Goal: Task Accomplishment & Management: Complete application form

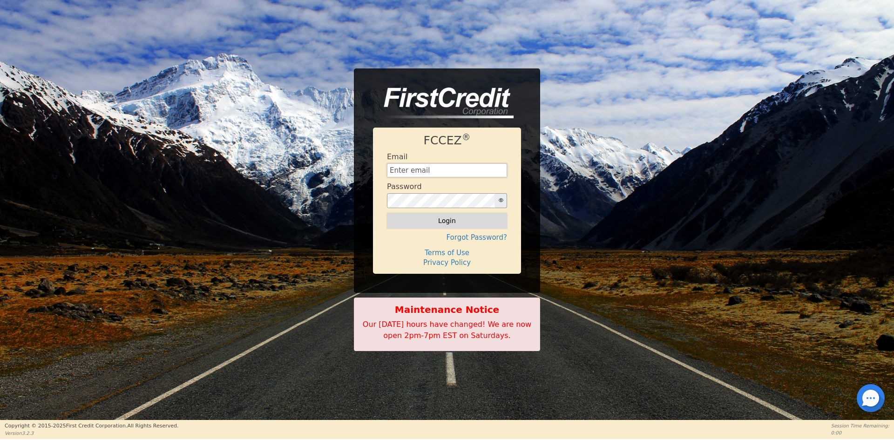
type input "[EMAIL_ADDRESS][DOMAIN_NAME]"
click at [425, 224] on button "Login" at bounding box center [447, 221] width 120 height 16
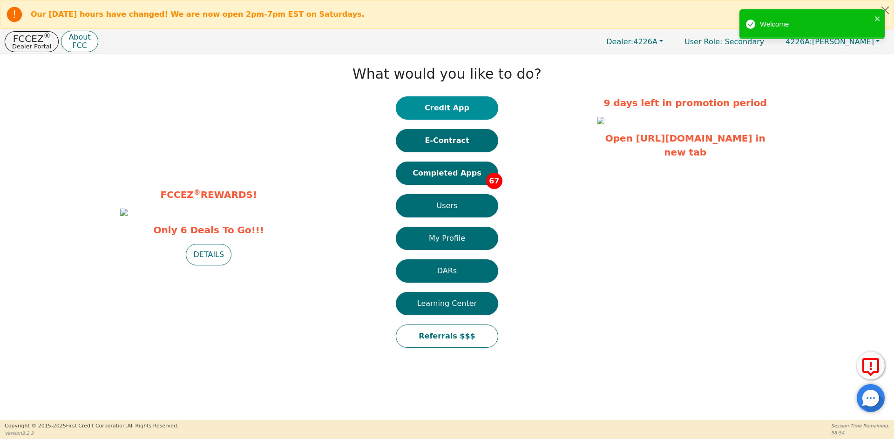
click at [447, 110] on button "Credit App" at bounding box center [447, 107] width 102 height 23
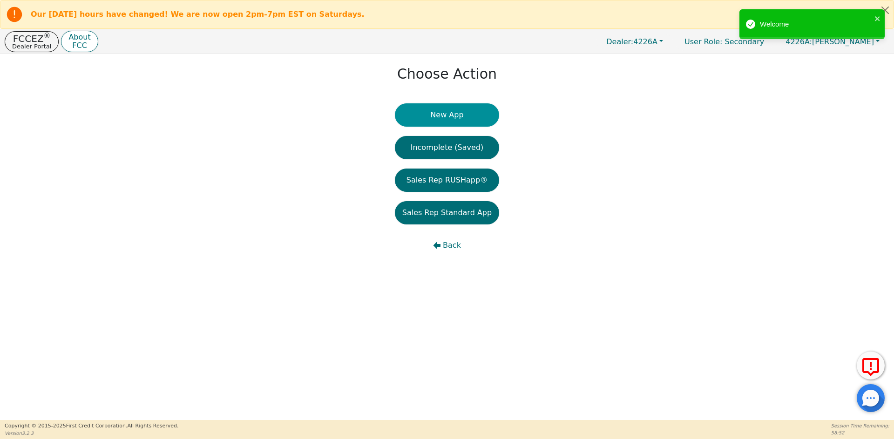
click at [444, 118] on button "New App" at bounding box center [447, 114] width 104 height 23
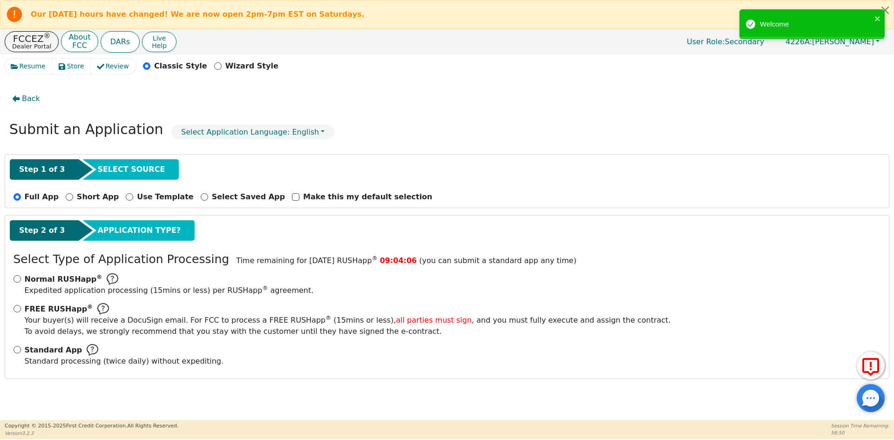
click at [25, 347] on span "Standard App" at bounding box center [54, 349] width 58 height 11
click at [21, 347] on input "Standard App Standard processing (twice daily) without expediting." at bounding box center [16, 349] width 7 height 7
radio input "true"
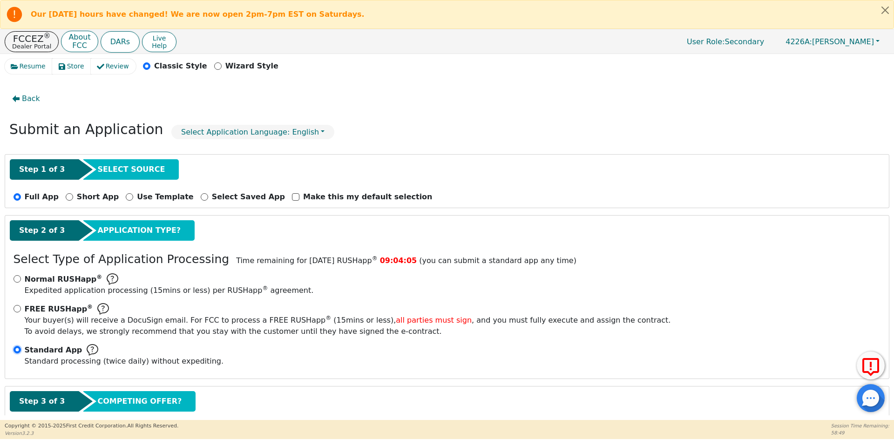
scroll to position [55, 0]
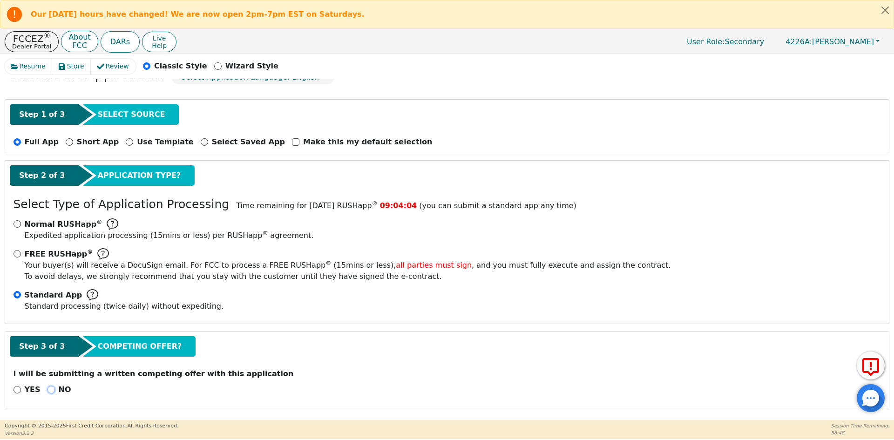
click at [50, 389] on input "NO" at bounding box center [50, 389] width 7 height 7
radio input "true"
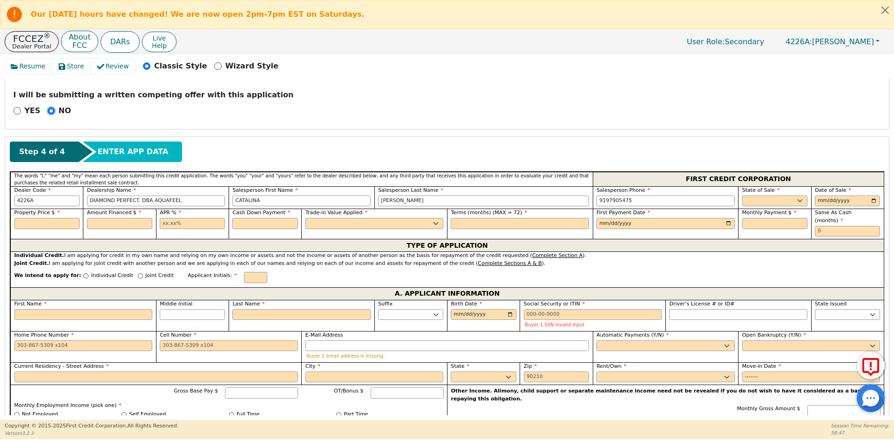
scroll to position [334, 0]
drag, startPoint x: 231, startPoint y: 201, endPoint x: 155, endPoint y: 201, distance: 76.3
click at [155, 201] on div "Dealer Code 4226A Dealership Name DIAMOND PERFECT. DBA AQUAFEEL Salesperson Fir…" at bounding box center [446, 197] width 873 height 23
type input "[PERSON_NAME]"
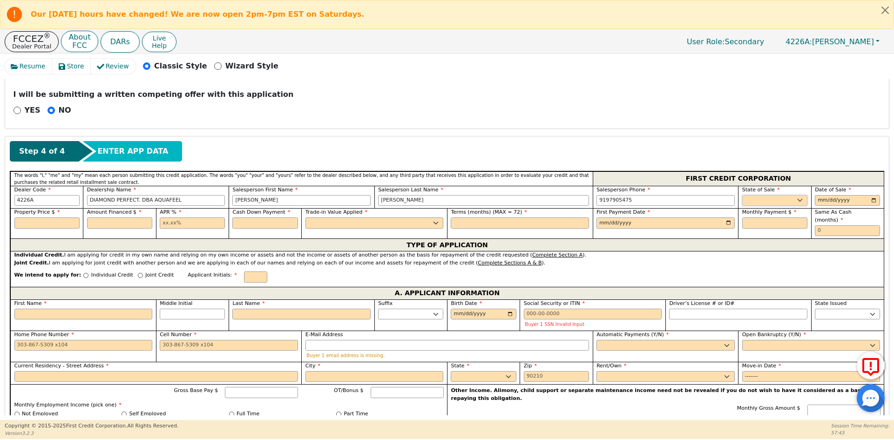
click at [775, 202] on select "AK AL AR AZ CA CO CT DC DE FL [GEOGRAPHIC_DATA] HI IA ID IL IN KS [GEOGRAPHIC_D…" at bounding box center [774, 200] width 65 height 11
select select "CT"
click at [742, 195] on select "AK AL AR AZ CA CO CT DC DE FL [GEOGRAPHIC_DATA] HI IA ID IL IN KS [GEOGRAPHIC_D…" at bounding box center [774, 200] width 65 height 11
click at [869, 200] on input "date" at bounding box center [847, 200] width 65 height 11
type input "[DATE]"
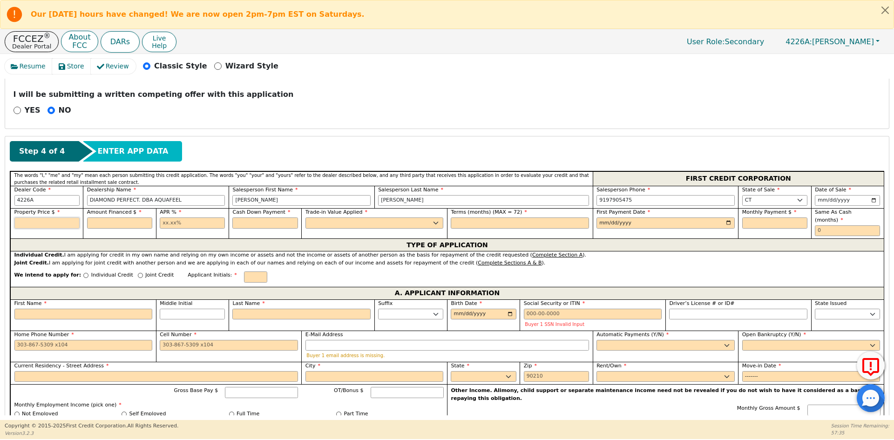
click at [69, 220] on input "text" at bounding box center [46, 222] width 65 height 11
type input "8790.00"
click at [114, 225] on input "text" at bounding box center [119, 222] width 65 height 11
type input "8790.00"
click at [200, 223] on input "text" at bounding box center [192, 222] width 65 height 11
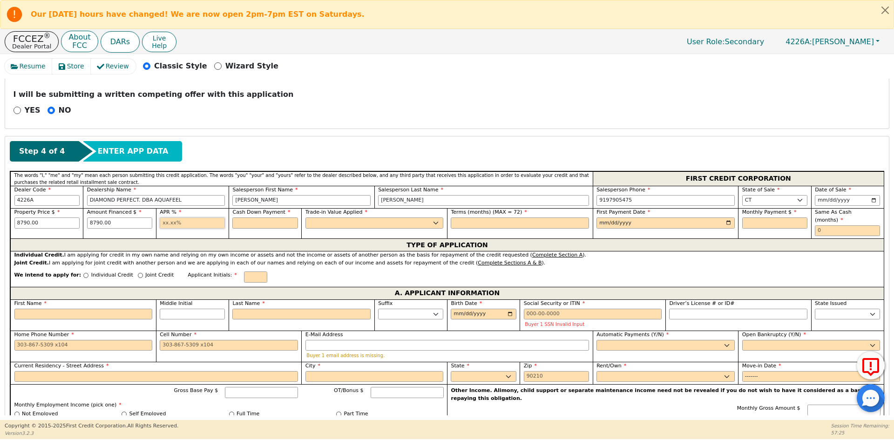
type input "10.99"
click at [259, 218] on input "text" at bounding box center [264, 222] width 65 height 11
type input "0.00"
click at [318, 223] on select "Yes No" at bounding box center [374, 222] width 138 height 11
select select "n"
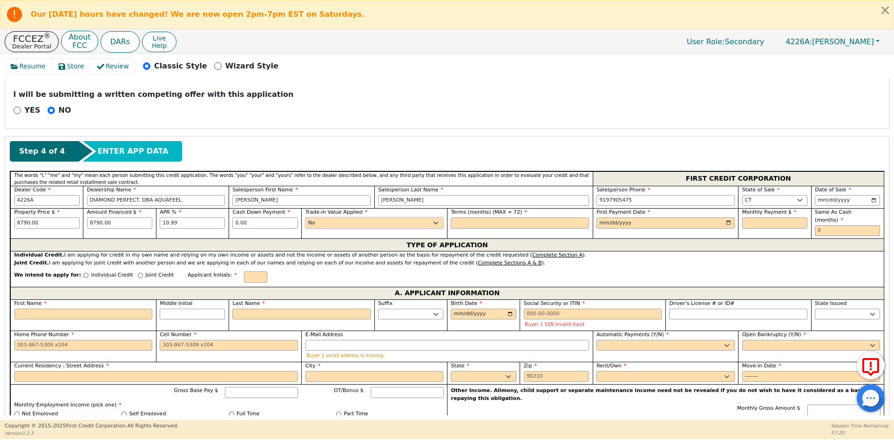
click at [305, 217] on select "Yes No" at bounding box center [374, 222] width 138 height 11
click at [468, 219] on input "text" at bounding box center [520, 222] width 138 height 11
type input "72"
click at [725, 225] on input "date" at bounding box center [665, 222] width 138 height 11
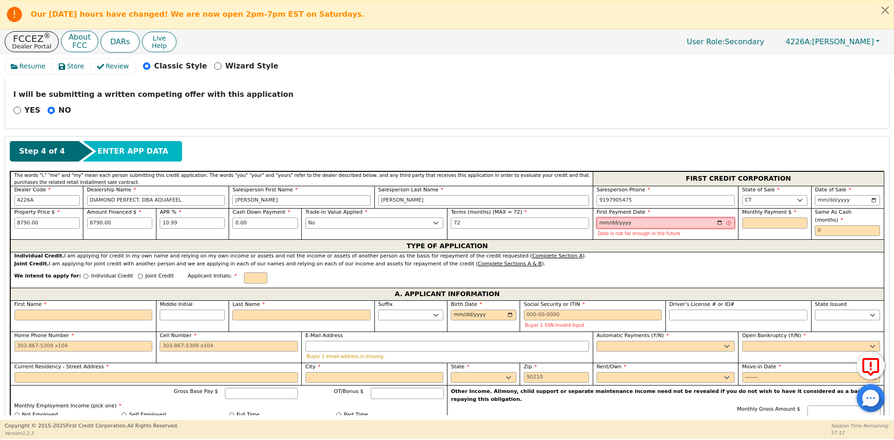
click at [715, 223] on input "[DATE]" at bounding box center [665, 222] width 138 height 11
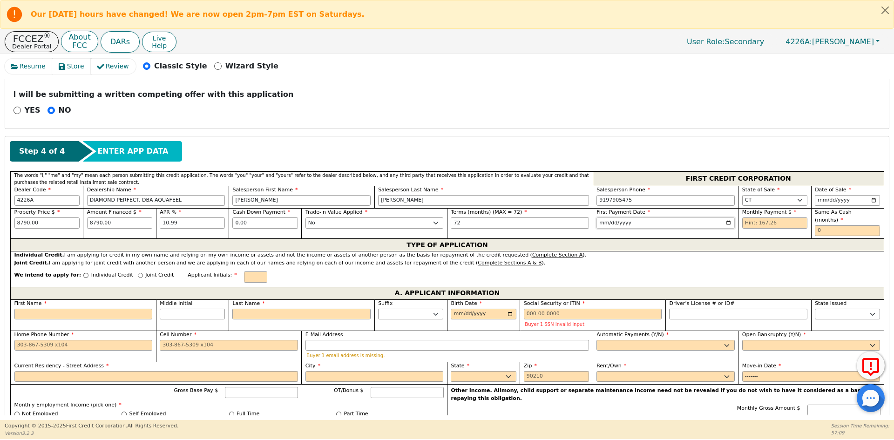
type input "[DATE]"
click at [763, 222] on input "text" at bounding box center [774, 222] width 65 height 11
type input "167.26"
click at [842, 225] on input "text" at bounding box center [847, 230] width 65 height 11
type input "0"
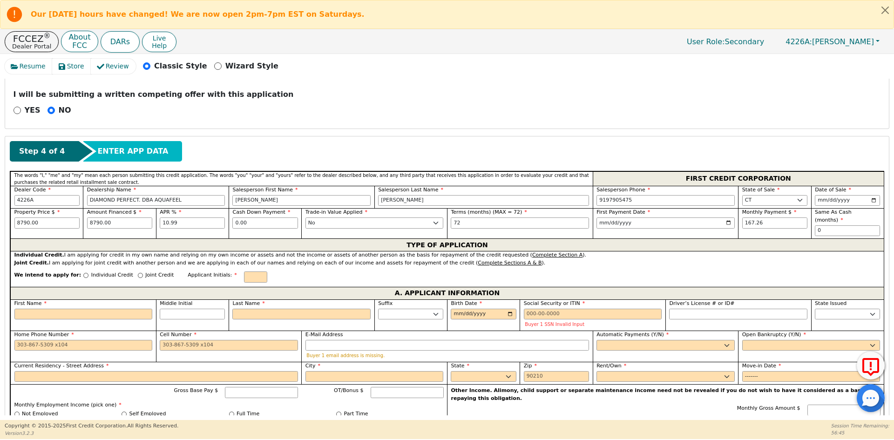
click at [91, 271] on p "Individual Credit" at bounding box center [112, 275] width 42 height 8
click at [88, 273] on input "Individual Credit" at bounding box center [85, 275] width 5 height 5
radio input "true"
click at [244, 272] on input "text" at bounding box center [255, 276] width 23 height 11
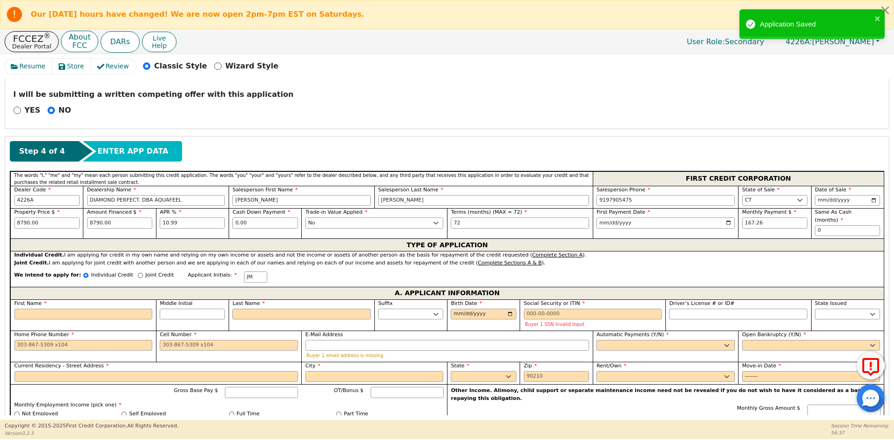
click at [53, 300] on div "First Name" at bounding box center [83, 310] width 138 height 20
click at [53, 309] on input "First Name" at bounding box center [83, 314] width 138 height 11
type input "J"
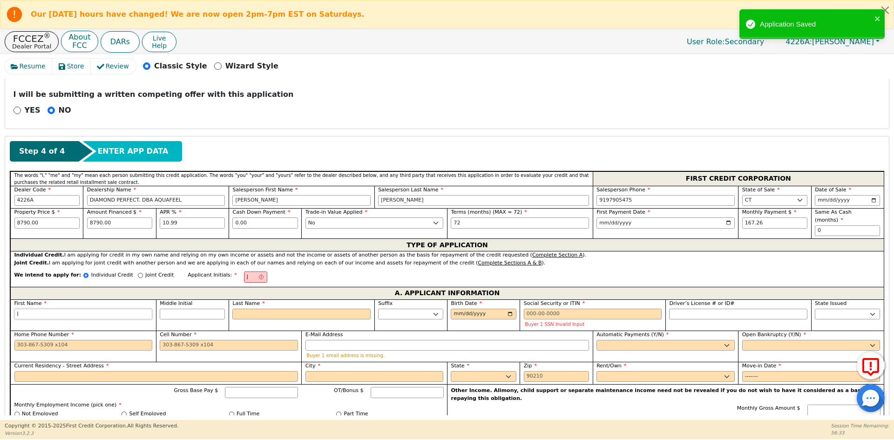
type input "JU"
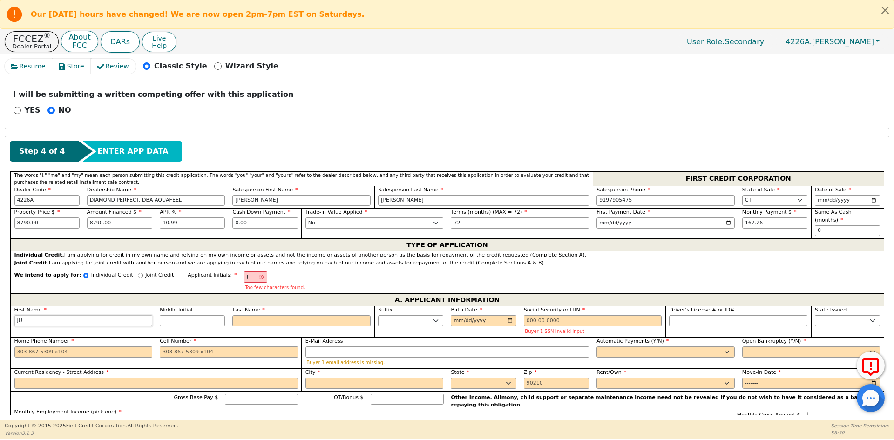
type input "[DATE]"
type input "JULI"
type input "[PERSON_NAME]"
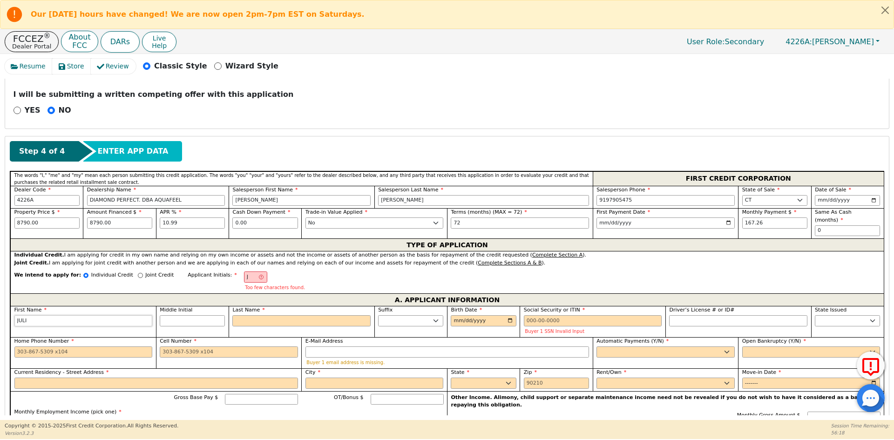
type input "[PERSON_NAME]"
type input "JULISS"
type input "[PERSON_NAME]"
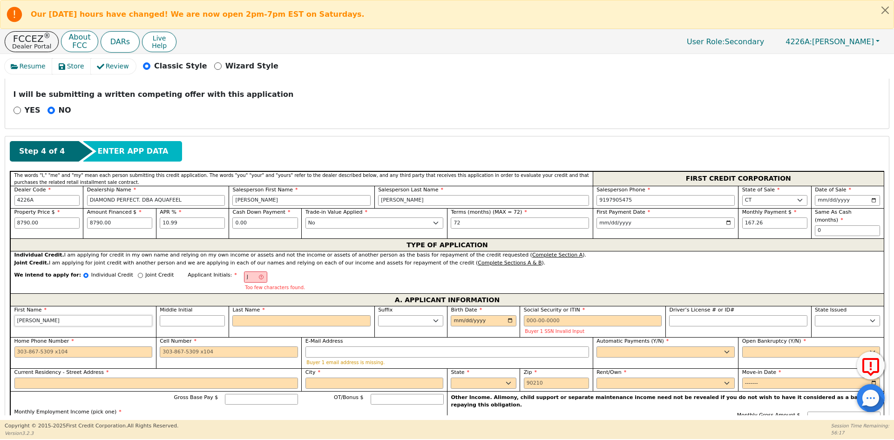
type input "[PERSON_NAME]"
type input "JM"
type input "M"
type input "[PERSON_NAME] M"
type input "MC"
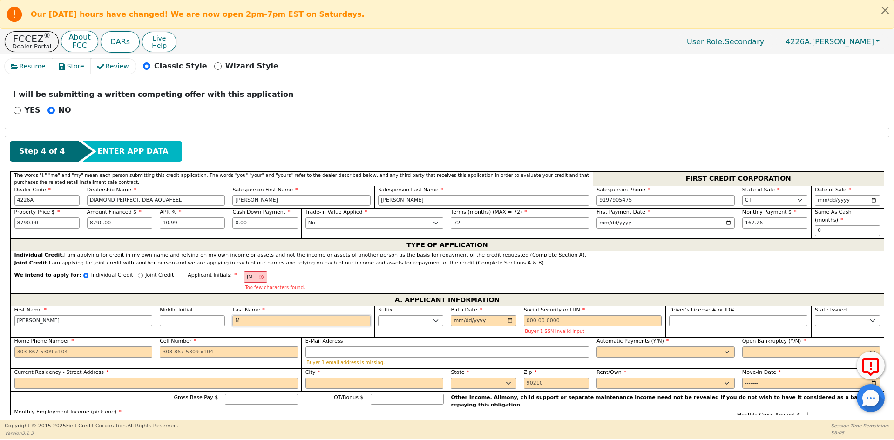
type input "[PERSON_NAME] MC"
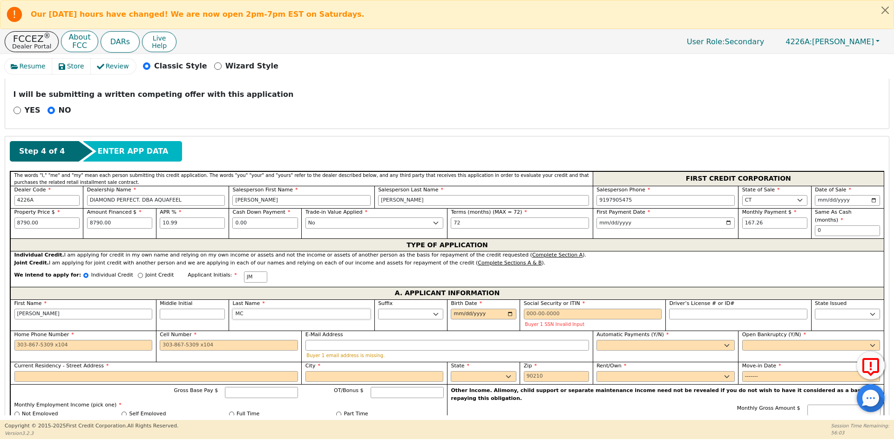
type input "MCC"
type input "[PERSON_NAME]"
type input "MCCO"
type input "[PERSON_NAME]"
type input "MCCOR"
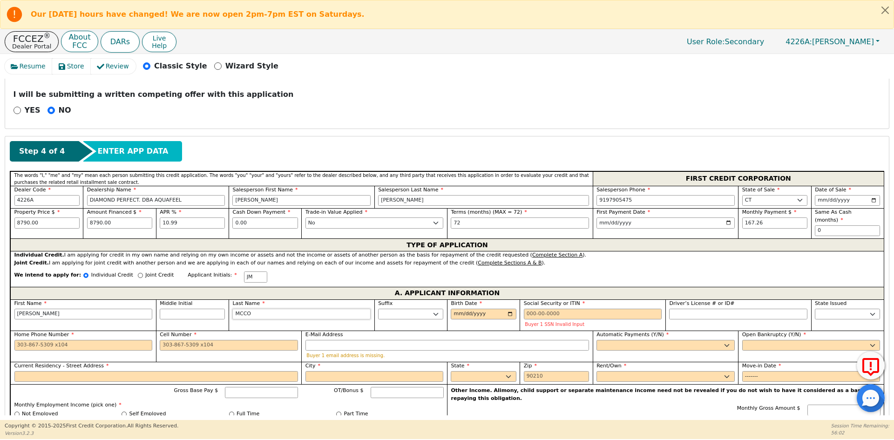
type input "[PERSON_NAME]"
type input "MCCORB"
type input "[PERSON_NAME]"
type input "MCCORBV"
type input "[PERSON_NAME]"
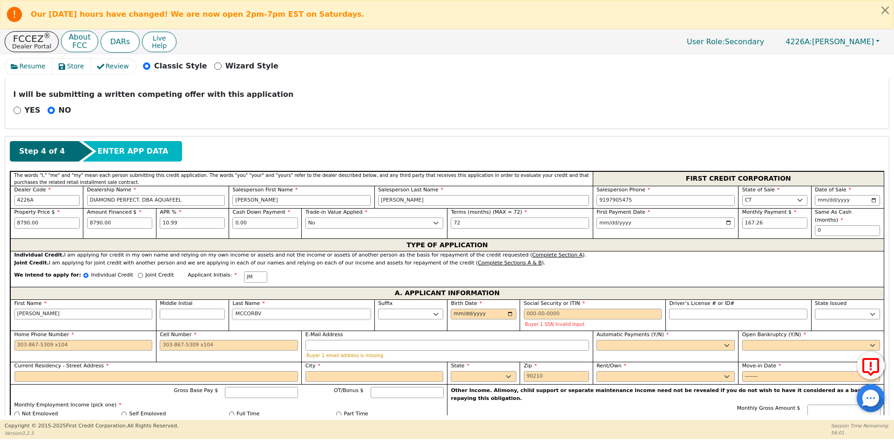
type input "MCCORBVE"
type input "[PERSON_NAME]"
type input "MCCORBV"
type input "[PERSON_NAME]"
type input "MCCORB"
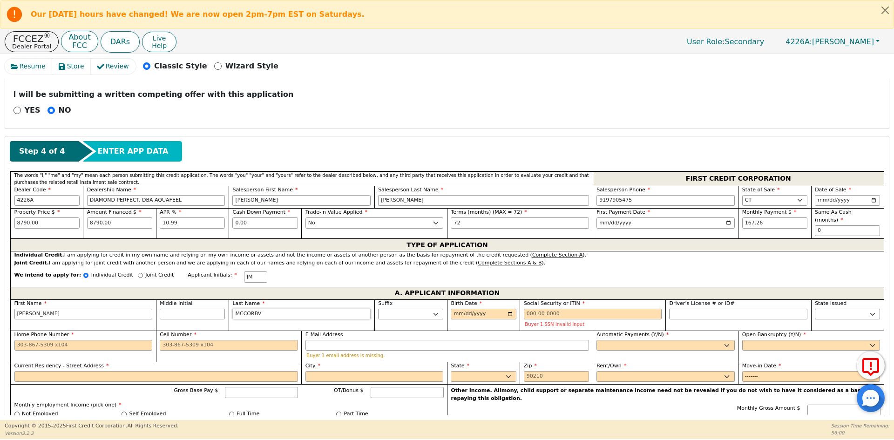
type input "[PERSON_NAME]"
type input "MCCOR"
type input "[PERSON_NAME]"
type input "MCCORV"
type input "[PERSON_NAME]"
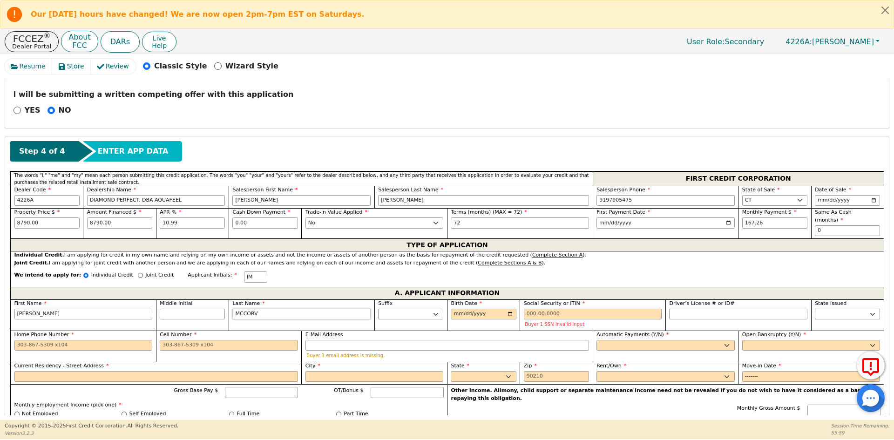
type input "MCCORVE"
type input "[PERSON_NAME]"
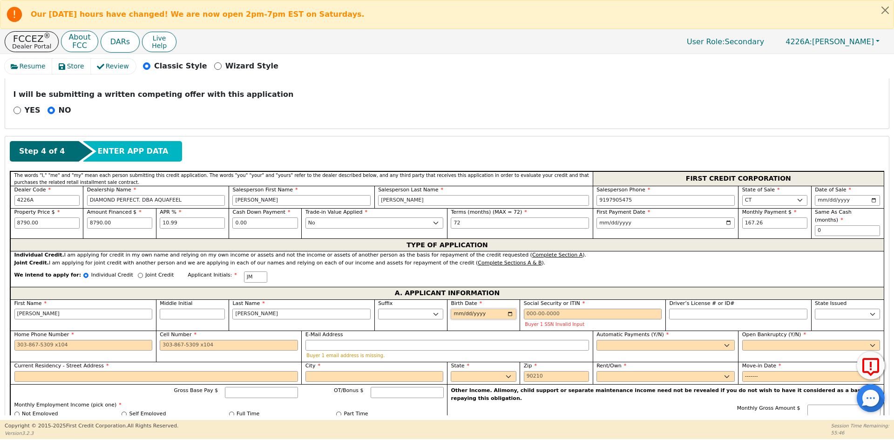
click at [457, 309] on input "Birth Date" at bounding box center [483, 314] width 65 height 11
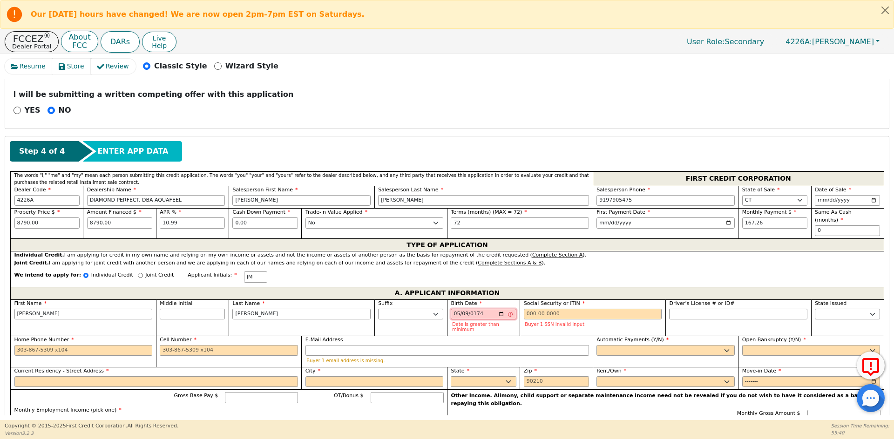
click at [473, 309] on input "0174-05-09" at bounding box center [483, 314] width 65 height 11
type input "[DATE]"
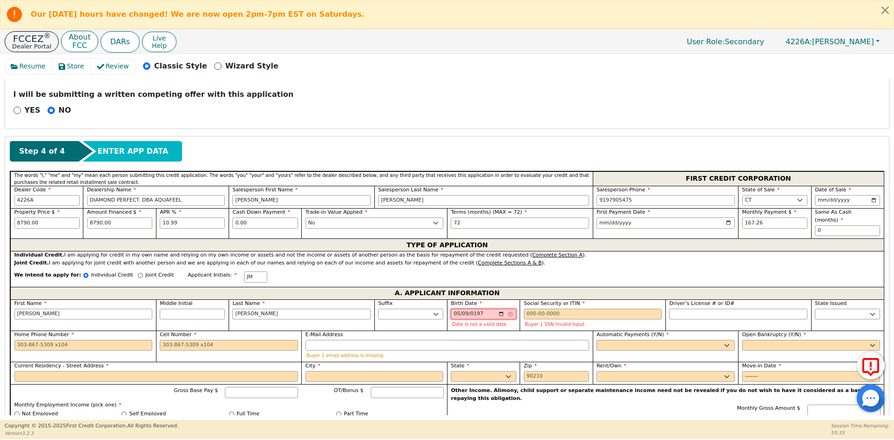
type input "[DATE]"
click at [560, 309] on input "Social Security or ITIN" at bounding box center [593, 314] width 138 height 11
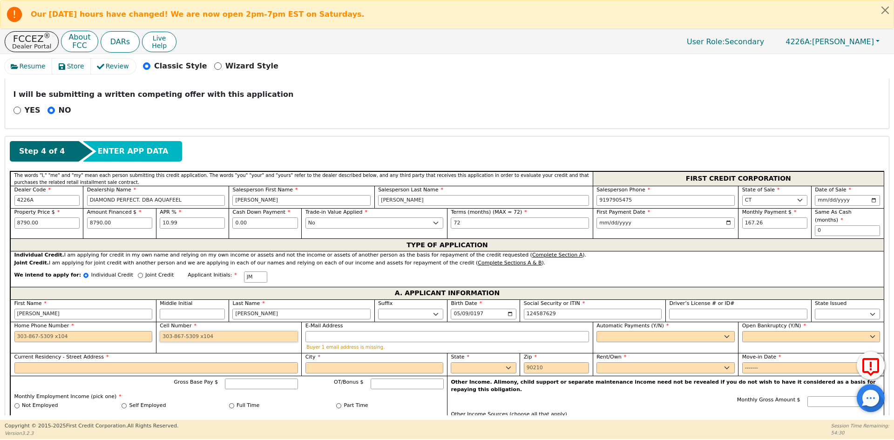
type input "***-**-7629"
click at [179, 331] on input "Cell Number" at bounding box center [229, 336] width 138 height 11
type input "[PHONE_NUMBER]"
click at [679, 331] on select "Yes No" at bounding box center [665, 336] width 138 height 11
select select "y"
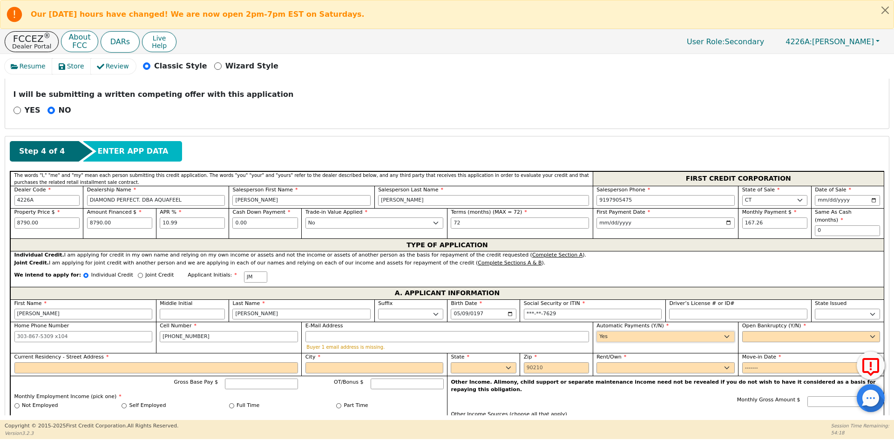
click at [596, 331] on select "Yes No" at bounding box center [665, 336] width 138 height 11
type input "[PERSON_NAME]"
click at [753, 331] on select "Yes No" at bounding box center [811, 336] width 138 height 11
select select "n"
click at [742, 331] on select "Yes No" at bounding box center [811, 336] width 138 height 11
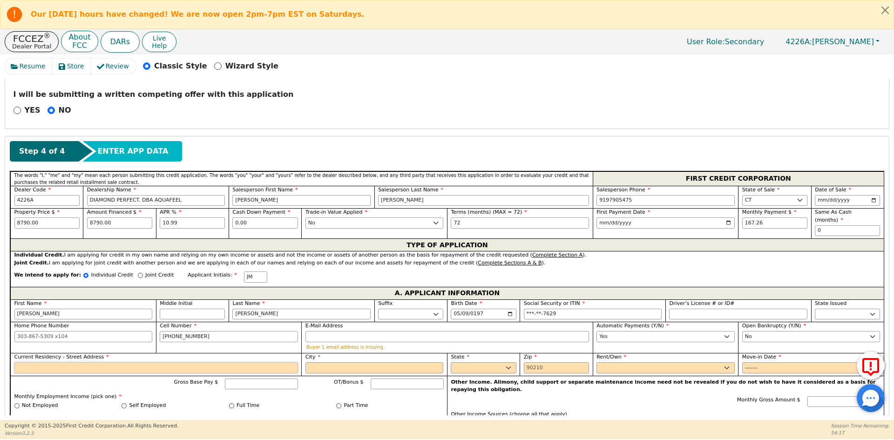
click at [47, 362] on input "Current Residency - Street Address" at bounding box center [155, 367] width 283 height 11
type input "[STREET_ADDRESS]"
select select "WA"
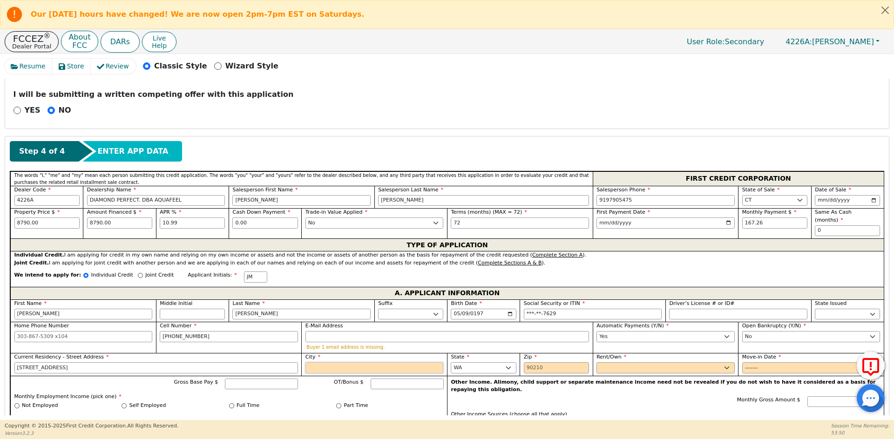
click at [384, 364] on input "City" at bounding box center [374, 367] width 138 height 11
type input "WATERBURY"
select select "CT"
type input "06708"
click at [687, 353] on label "Rent/Own" at bounding box center [665, 357] width 138 height 8
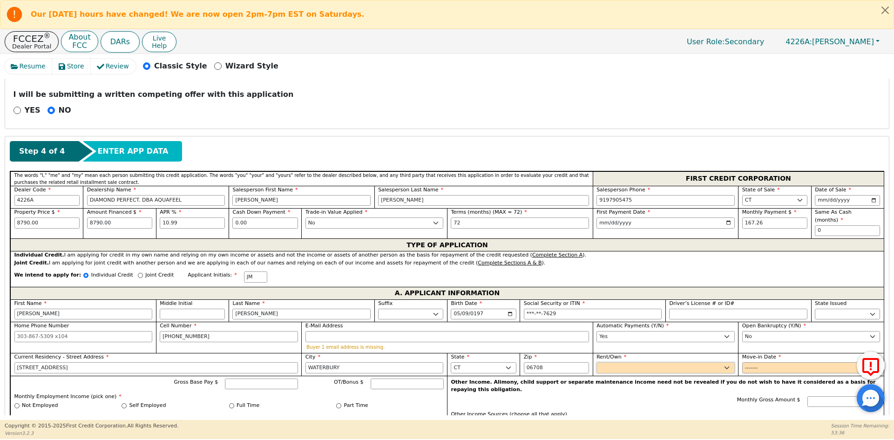
click at [687, 362] on select "Rent Own" at bounding box center [665, 367] width 138 height 11
click at [682, 365] on select "Rent Own" at bounding box center [665, 367] width 138 height 11
select select "Own"
click at [596, 362] on select "Rent Own" at bounding box center [665, 367] width 138 height 11
click at [744, 363] on input "Move-in Date" at bounding box center [811, 367] width 138 height 11
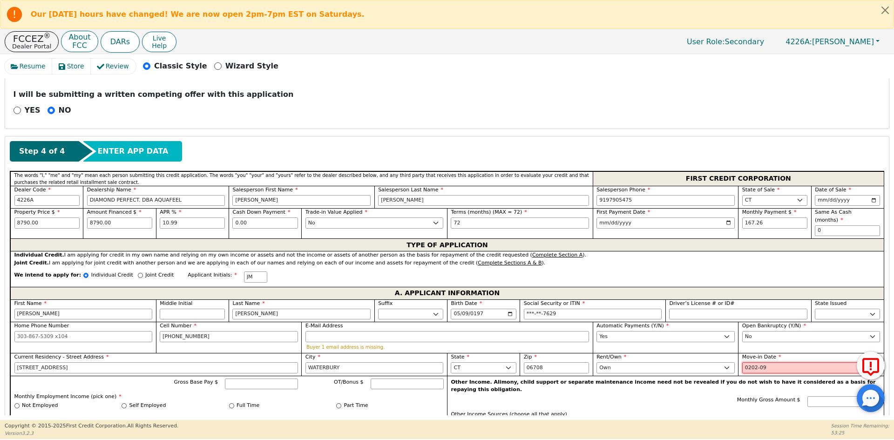
type input "2021-09"
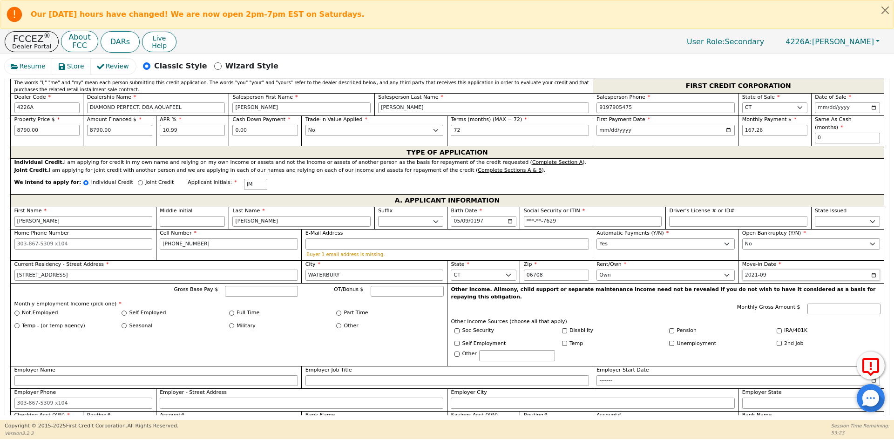
scroll to position [427, 0]
click at [233, 310] on input "Full Time" at bounding box center [231, 312] width 5 height 5
radio input "true"
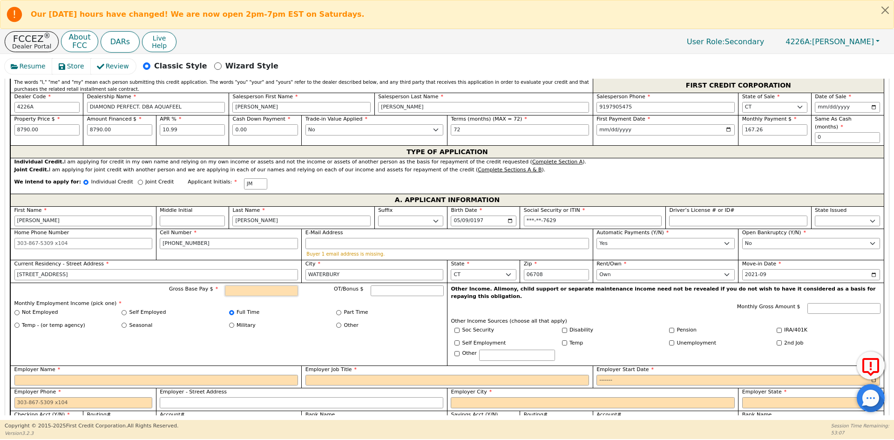
click at [249, 285] on input "Gross Base Pay $" at bounding box center [261, 290] width 73 height 11
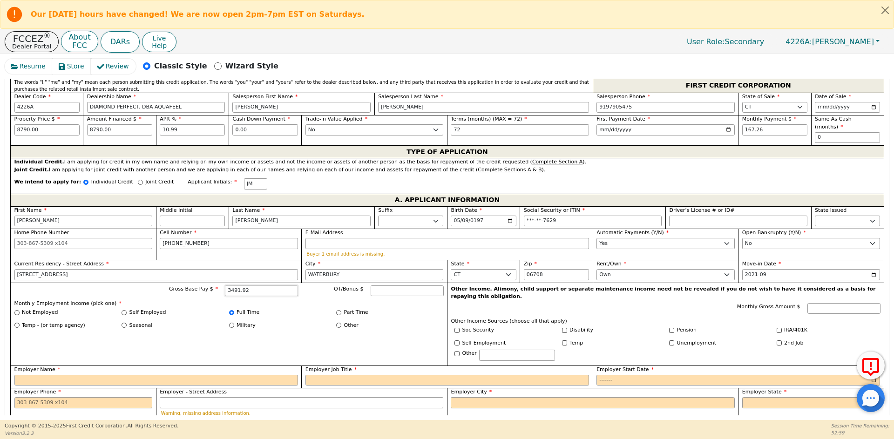
type input "3491.92"
click at [77, 375] on input "Employer Name" at bounding box center [155, 380] width 283 height 11
type input "TWOS COMPANY"
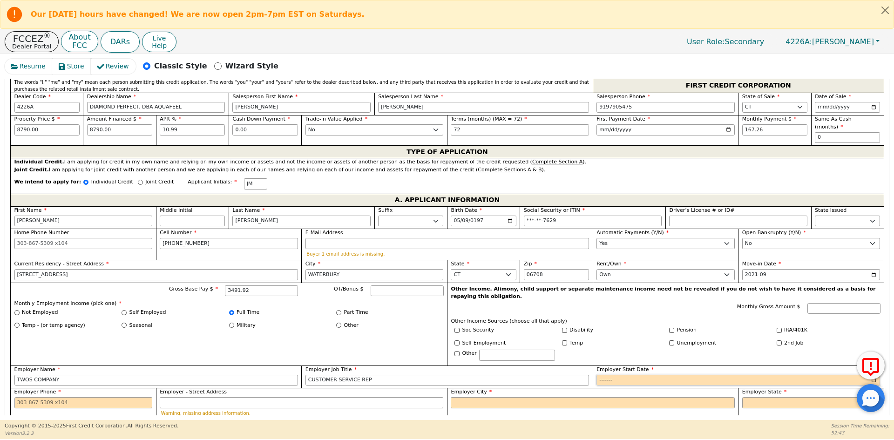
type input "CUSTOMER SERVICE REP"
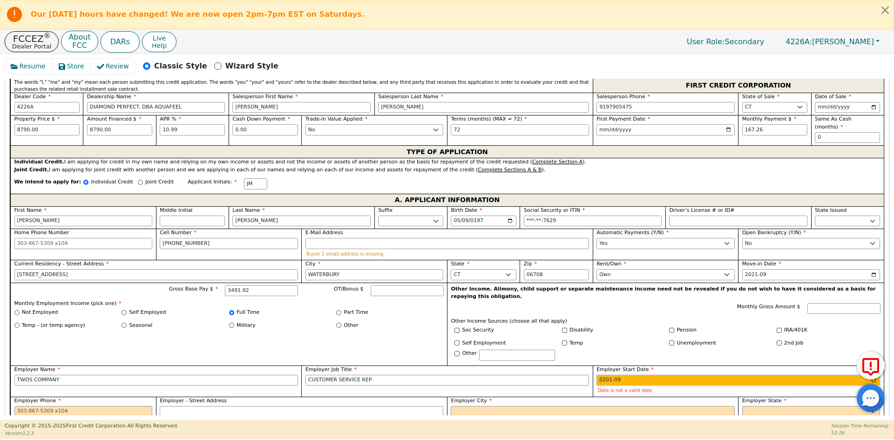
type input "2012-09"
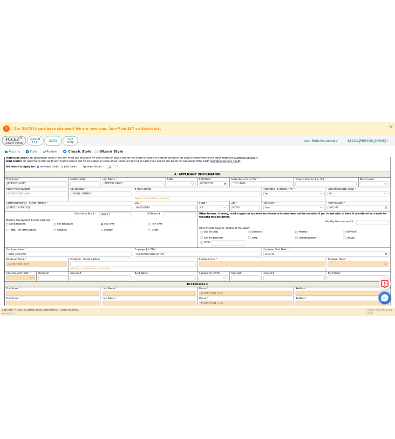
scroll to position [520, 0]
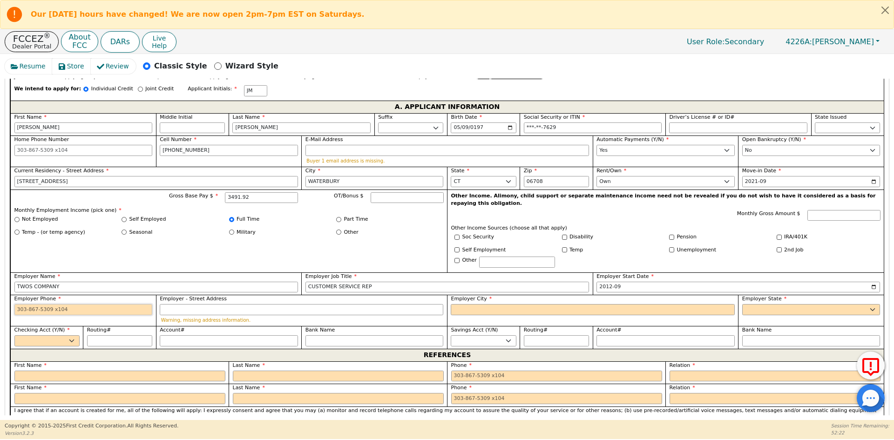
click at [62, 304] on input "Employer Phone" at bounding box center [83, 309] width 138 height 11
click at [61, 304] on input "Employer Phone" at bounding box center [83, 309] width 138 height 11
click at [59, 304] on input "Employer Phone" at bounding box center [83, 309] width 138 height 11
click at [83, 304] on input "Employer Phone" at bounding box center [83, 309] width 138 height 11
paste input "[PHONE_NUMBER]"
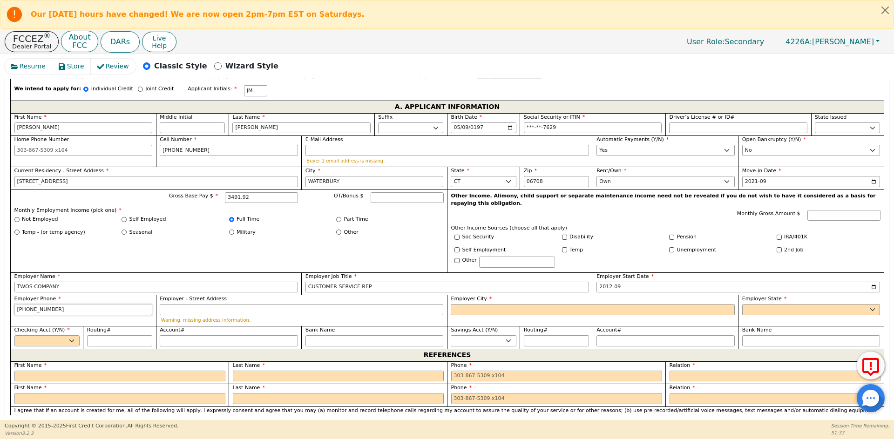
click at [102, 304] on input "[PHONE_NUMBER]" at bounding box center [83, 309] width 138 height 11
type input "[PHONE_NUMBER]"
click at [166, 304] on input "Employer - Street Address" at bounding box center [301, 309] width 283 height 11
click at [458, 304] on input "Employer City" at bounding box center [592, 309] width 283 height 11
type input "[STREET_ADDRESS]"
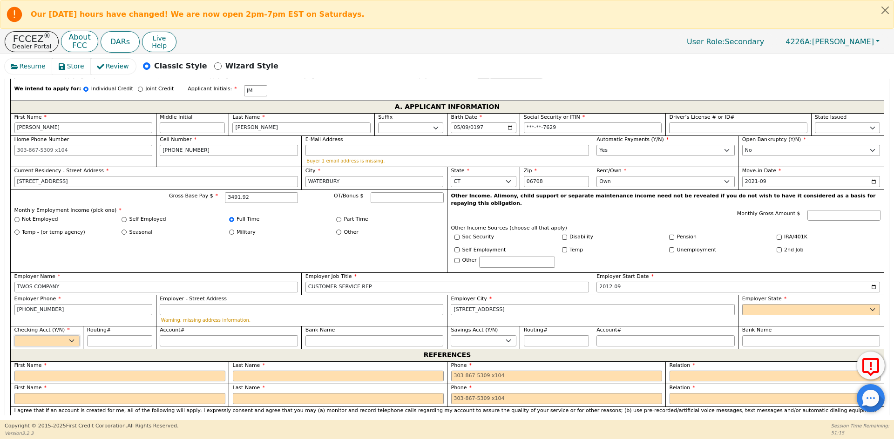
click at [56, 335] on select "Yes No" at bounding box center [46, 340] width 65 height 11
select select "y"
click at [14, 335] on select "Yes No" at bounding box center [46, 340] width 65 height 11
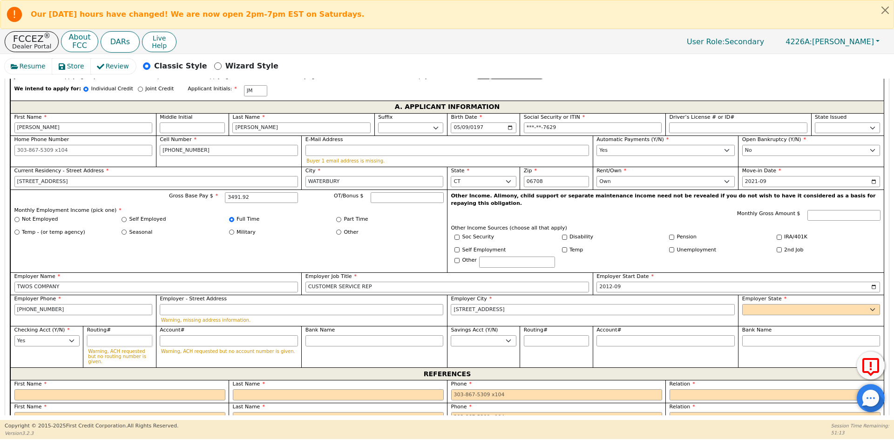
click at [139, 335] on input "Routing#" at bounding box center [119, 340] width 65 height 11
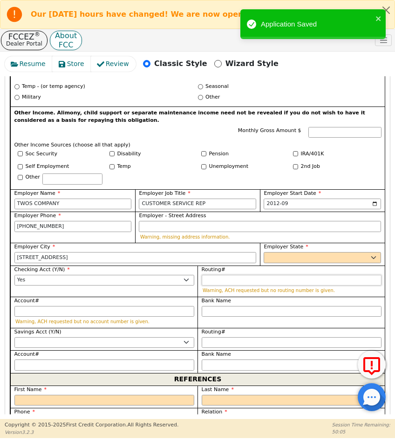
scroll to position [977, 0]
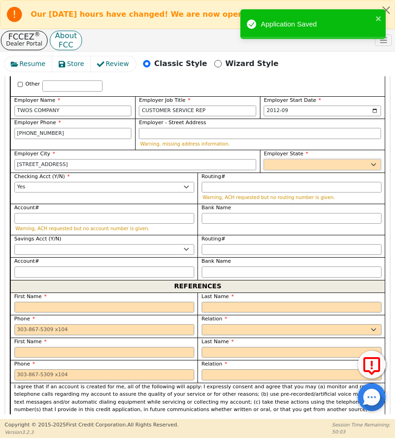
click at [278, 159] on select "AK AL AR AZ CA CO CT DC DE FL [GEOGRAPHIC_DATA] HI IA ID [GEOGRAPHIC_DATA] IN K…" at bounding box center [321, 164] width 117 height 11
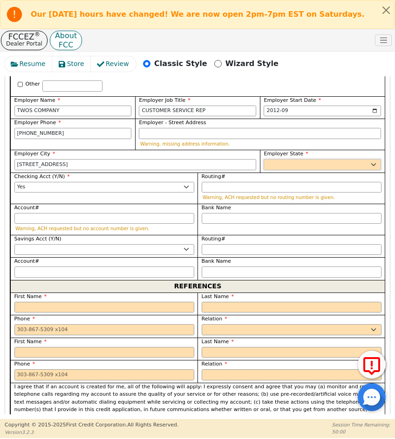
select select "CT"
click at [278, 159] on select "AK AL AR AZ CA CO CT DC DE FL [GEOGRAPHIC_DATA] HI IA ID [GEOGRAPHIC_DATA] IN K…" at bounding box center [321, 164] width 117 height 11
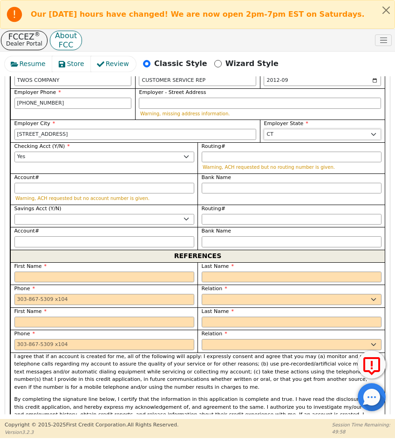
scroll to position [1023, 0]
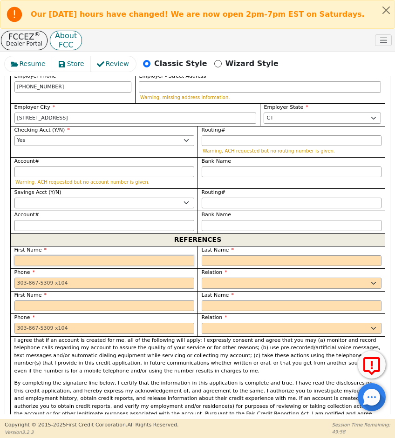
click at [54, 256] on input "text" at bounding box center [104, 261] width 180 height 11
click at [218, 135] on input "Routing#" at bounding box center [292, 140] width 180 height 11
type input "0"
type input "*"
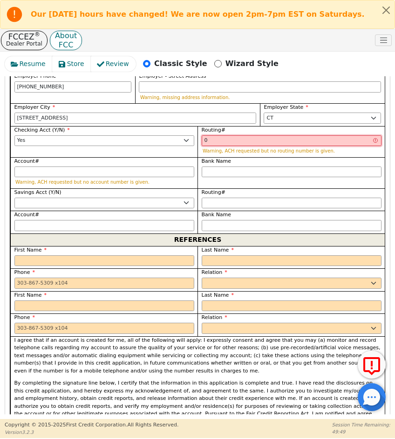
type input "02"
type input "**"
type input "021"
type input "***"
type input "0210"
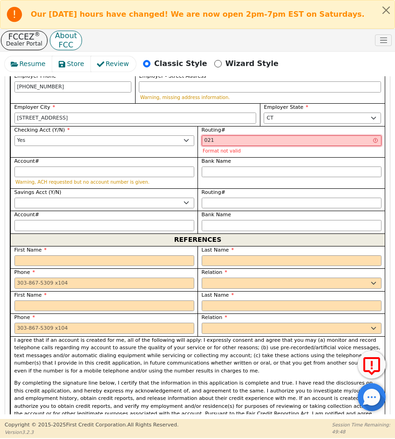
type input "****"
type input "02100"
type input "*****"
type input "021000"
type input "******"
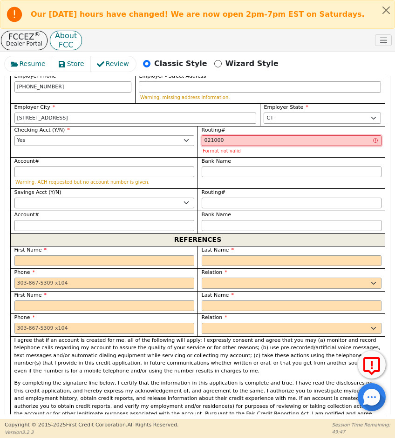
type input "0210003"
type input "*******"
type input "02100032"
type input "********"
type input "021000322"
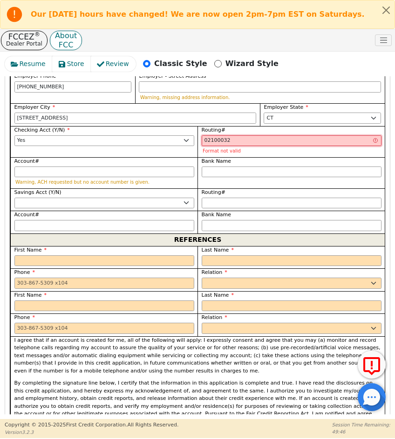
type input "*********"
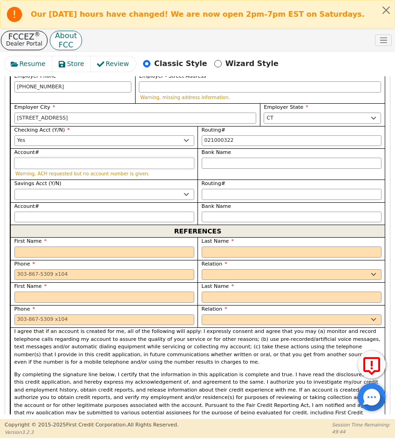
type input "*********"
click at [87, 158] on input "Account#" at bounding box center [104, 163] width 180 height 11
type input "0"
type input "*"
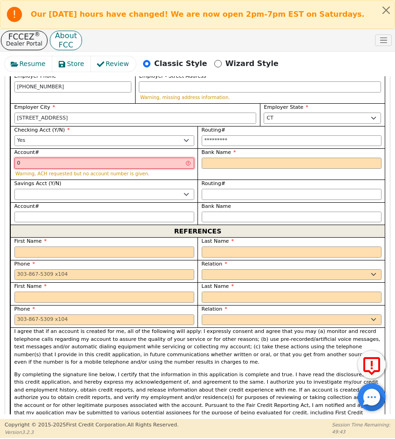
type input "09"
type input "**"
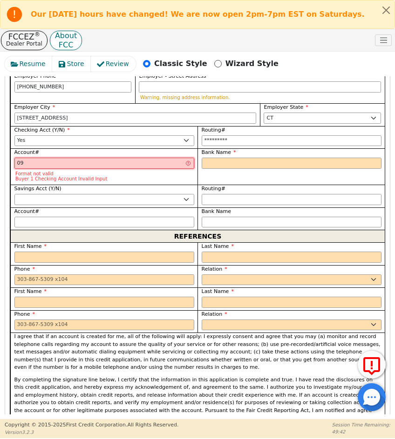
type input "0"
type input "*"
type input "00"
type input "**"
type input "009"
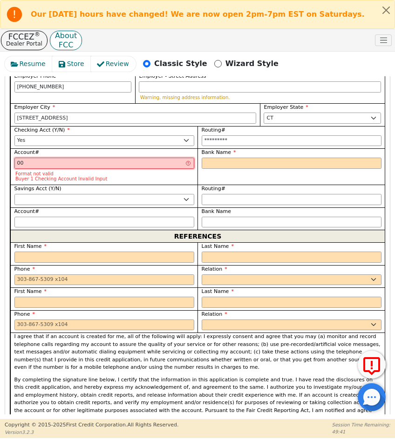
type input "***"
type input "0094"
type input "****"
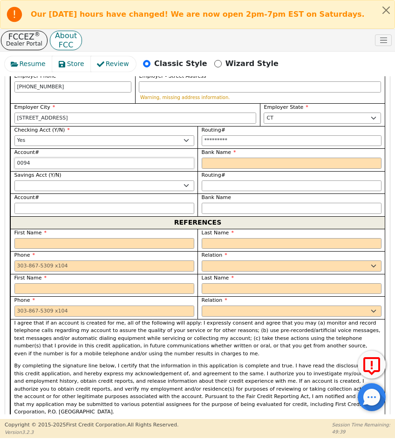
type input "00941"
type input "*****"
type input "009413"
type input "******"
type input "0094131"
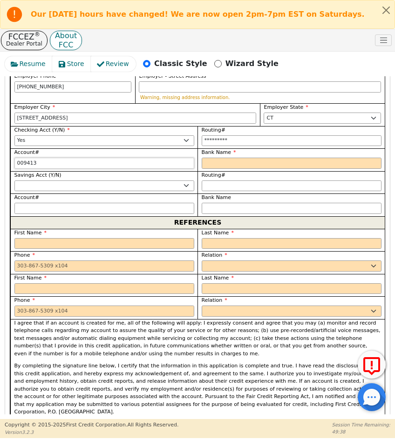
type input "*******"
type input "00941315"
type input "********"
type input "009413158"
type input "*********"
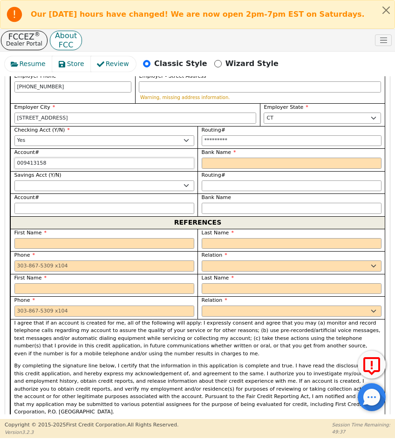
type input "0094131582"
type input "**********"
type input "00941315823"
type input "**********"
type input "00941315823"
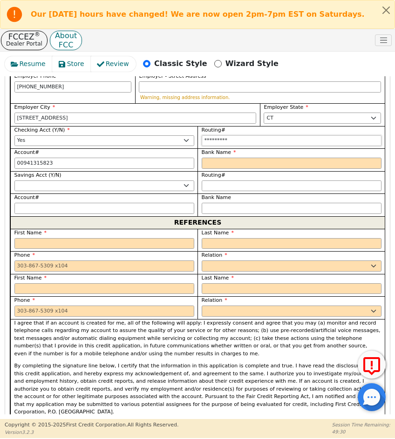
type input "021000322"
type input "**********"
click at [231, 135] on input "021000322" at bounding box center [292, 140] width 180 height 11
type input "*********"
click at [143, 158] on input "00941315823" at bounding box center [104, 163] width 180 height 11
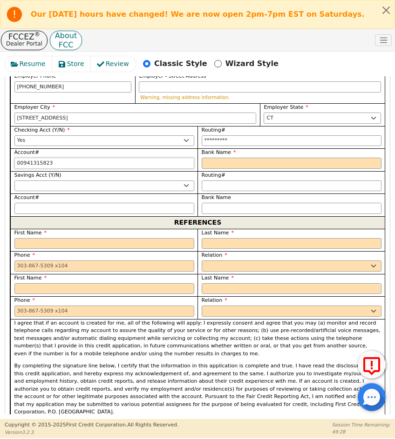
type input "009413158237"
type input "**********"
click at [243, 158] on input "Bank Name" at bounding box center [292, 163] width 180 height 11
type input "BANK OF AMERICA"
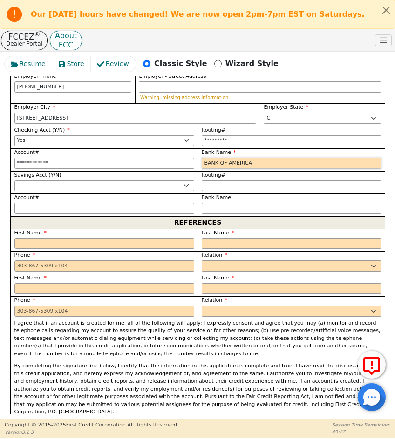
type input "BANK OF AMERICA"
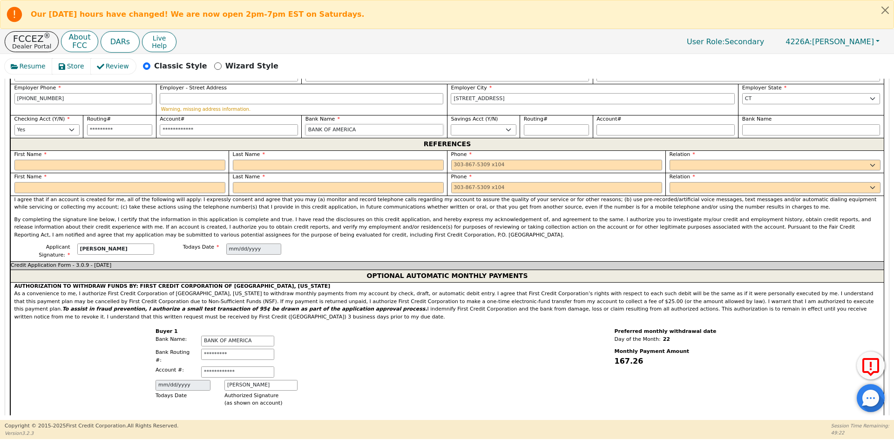
scroll to position [642, 0]
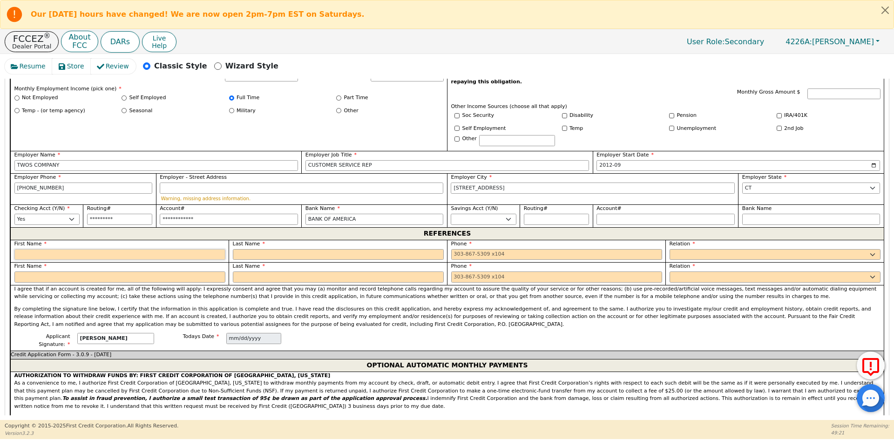
click at [95, 249] on input "text" at bounding box center [119, 254] width 211 height 11
type input "[PERSON_NAME]"
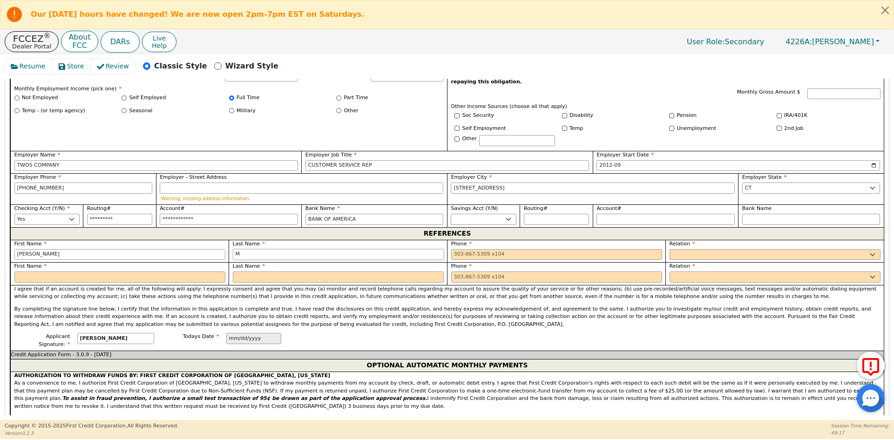
type input "M"
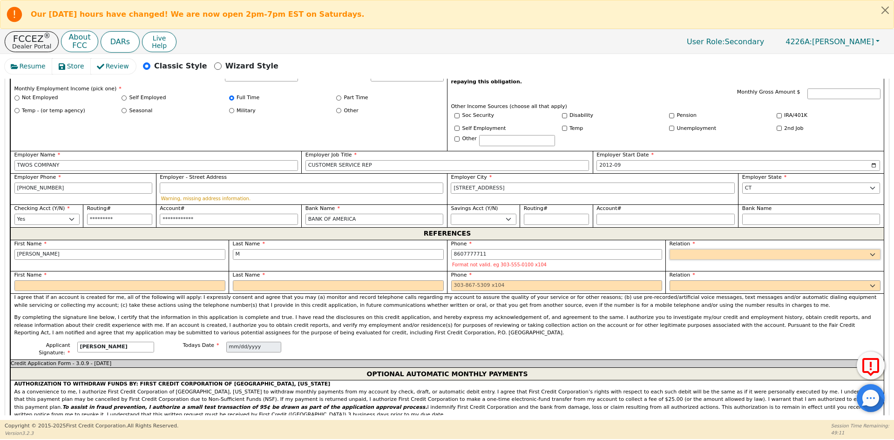
type input "[PHONE_NUMBER]"
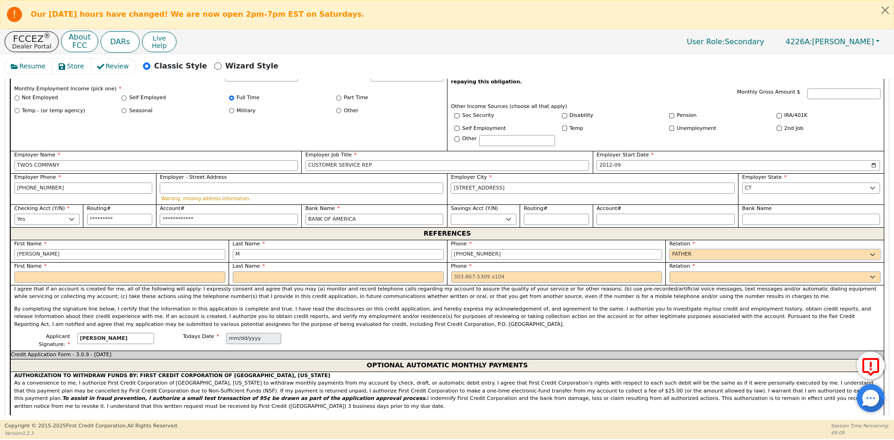
select select "FRIEND"
click at [61, 271] on input "text" at bounding box center [119, 276] width 211 height 11
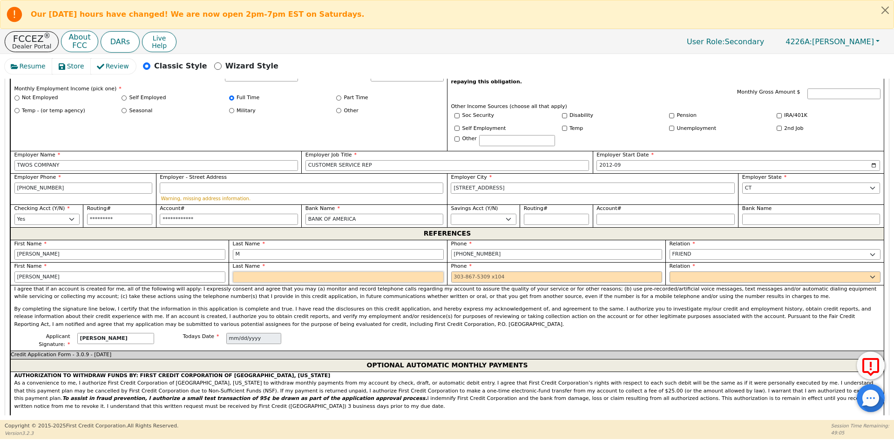
type input "[PERSON_NAME]"
type input "P"
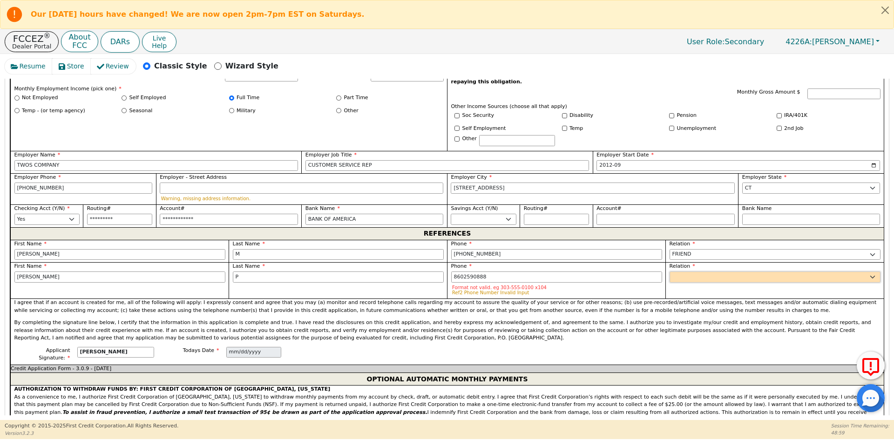
type input "[PHONE_NUMBER]"
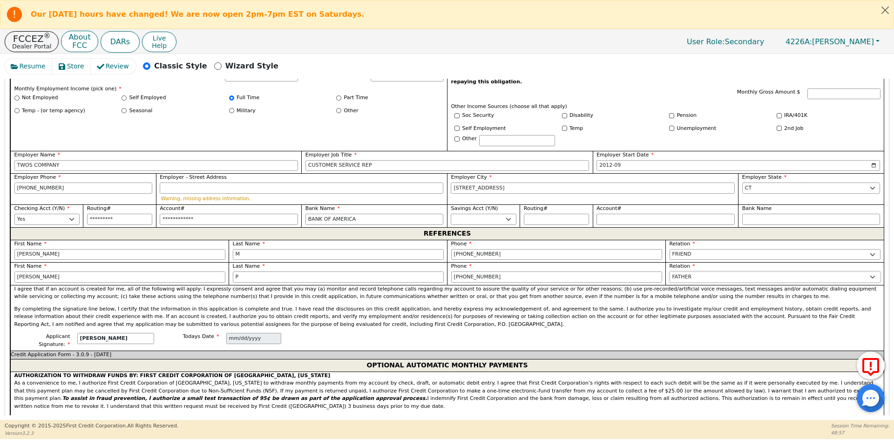
select select "FRIEND"
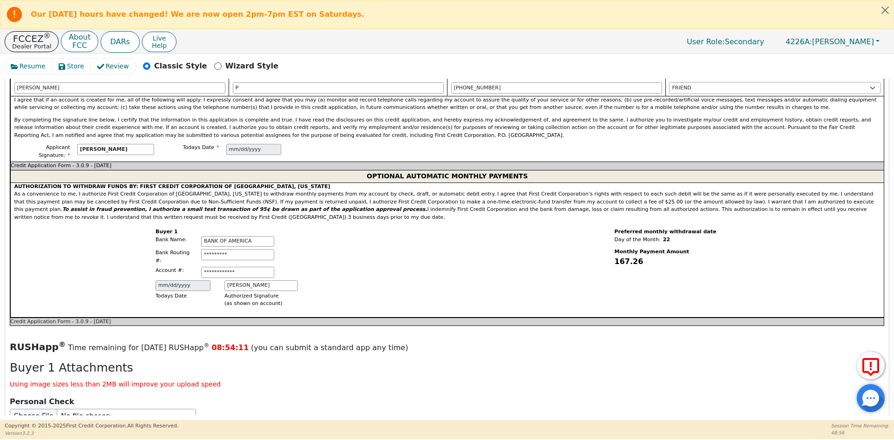
scroll to position [921, 0]
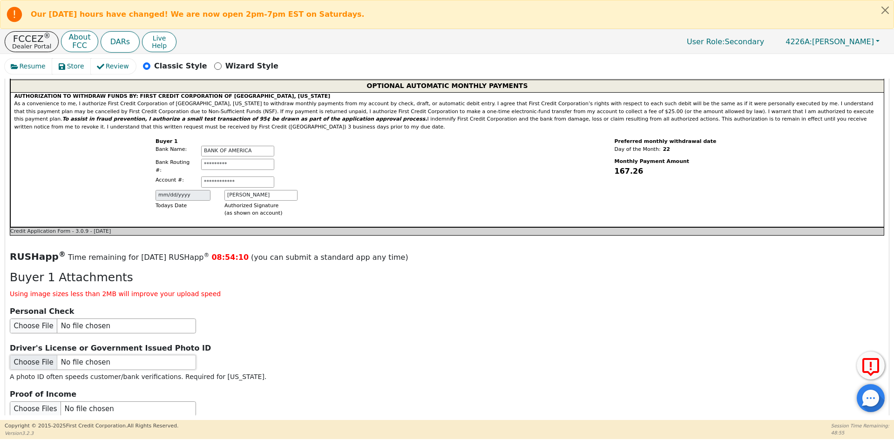
click at [69, 355] on input "file" at bounding box center [103, 362] width 186 height 15
type input "C:\fakepath\CHEQUE [PERSON_NAME] MC.pdf"
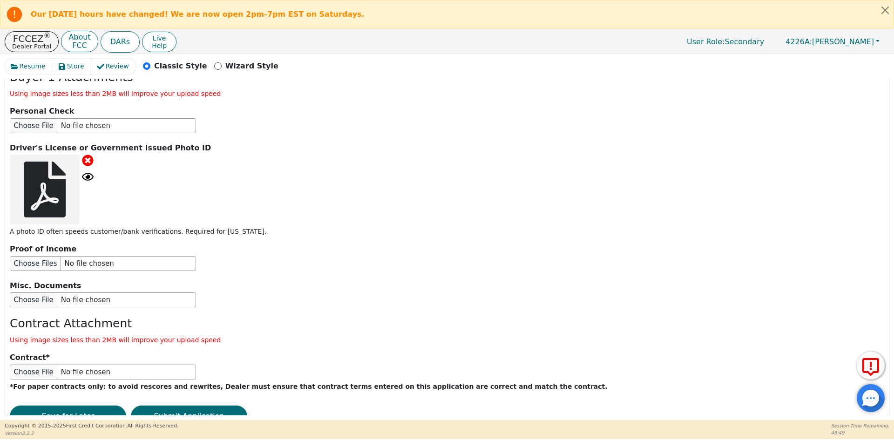
scroll to position [1135, 0]
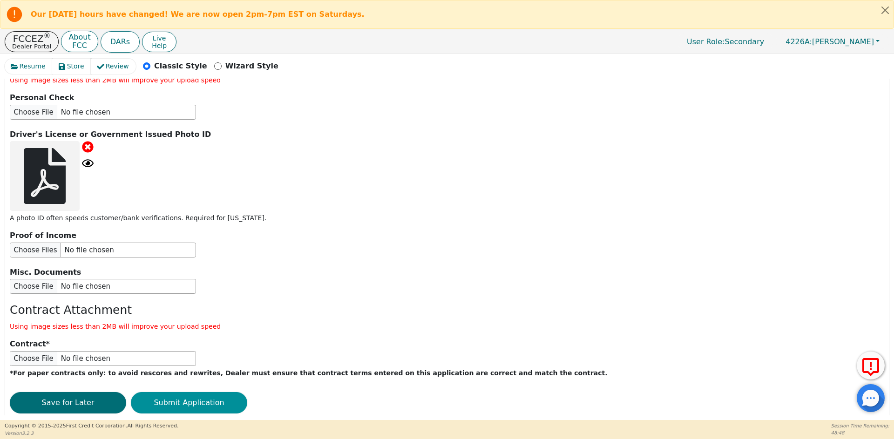
click at [169, 392] on button "Submit Application" at bounding box center [189, 402] width 116 height 21
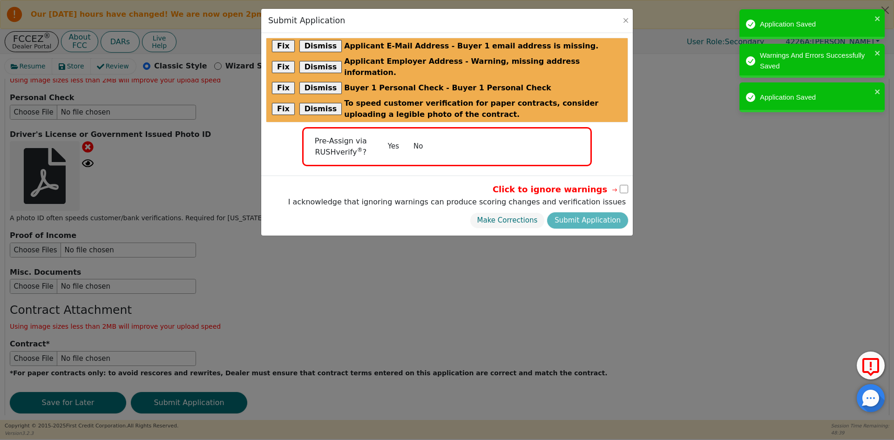
click at [419, 138] on button "No" at bounding box center [418, 146] width 24 height 16
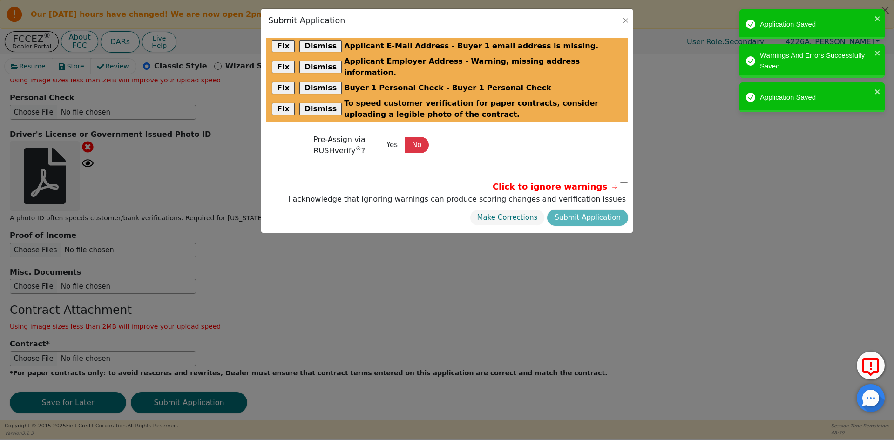
click at [622, 182] on input "checkbox" at bounding box center [624, 186] width 8 height 8
checkbox input "true"
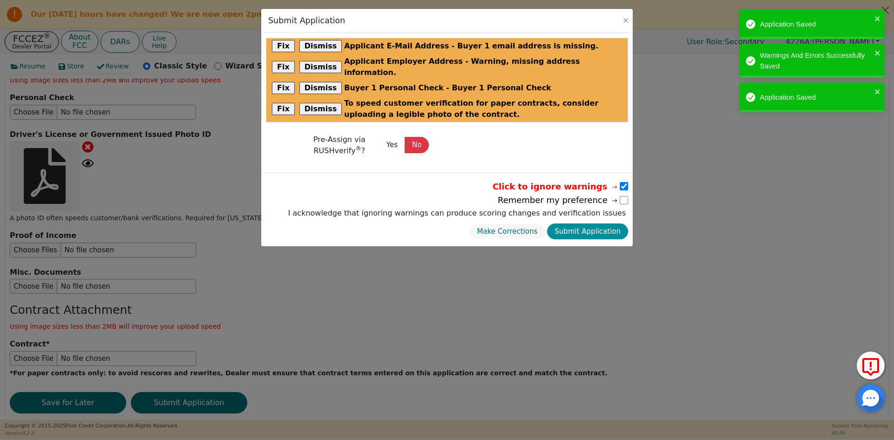
click at [584, 223] on button "Submit Application" at bounding box center [587, 231] width 81 height 16
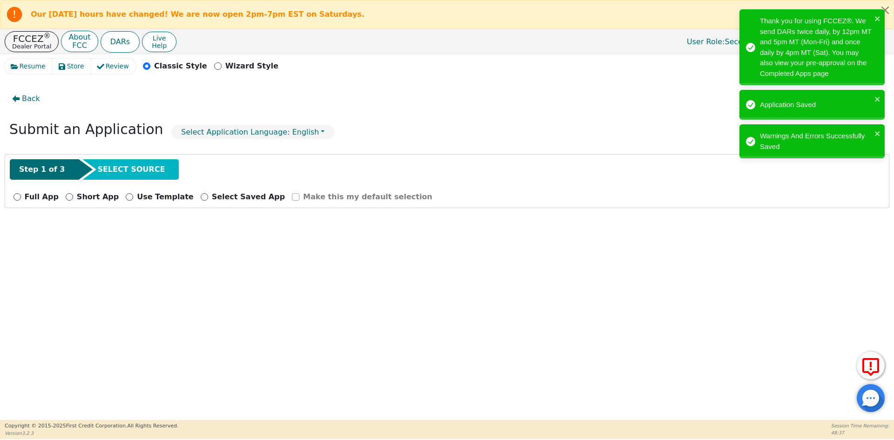
scroll to position [0, 0]
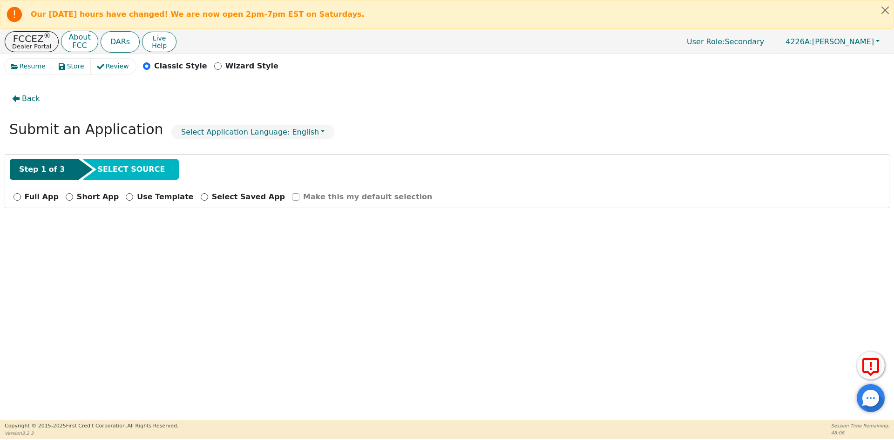
click at [41, 196] on p "Full App" at bounding box center [42, 196] width 34 height 11
click at [21, 196] on input "Full App" at bounding box center [16, 196] width 7 height 7
radio input "true"
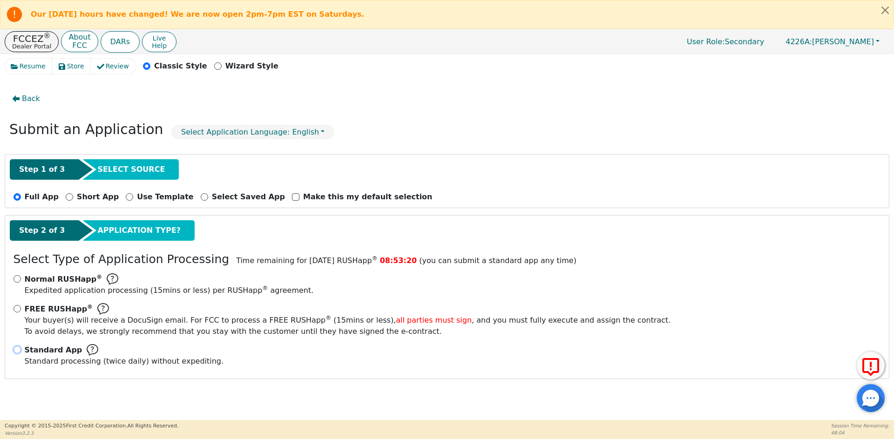
click at [17, 351] on input "Standard App Standard processing (twice daily) without expediting." at bounding box center [16, 349] width 7 height 7
radio input "true"
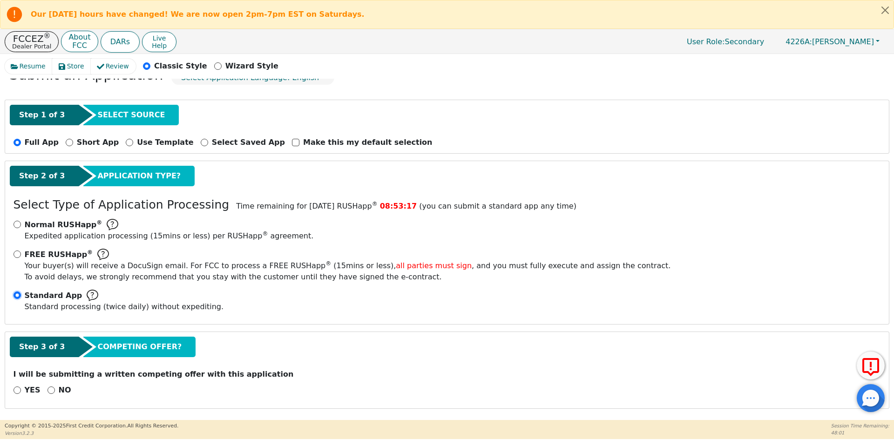
scroll to position [55, 0]
click at [49, 392] on input "NO" at bounding box center [50, 389] width 7 height 7
radio input "true"
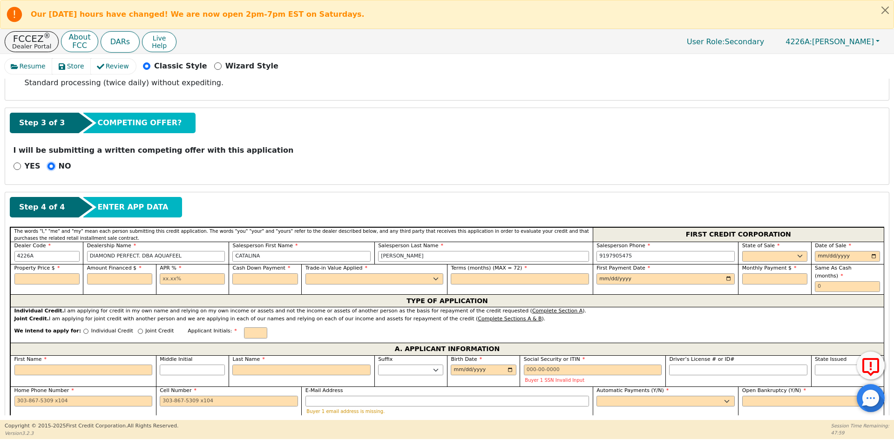
scroll to position [288, 0]
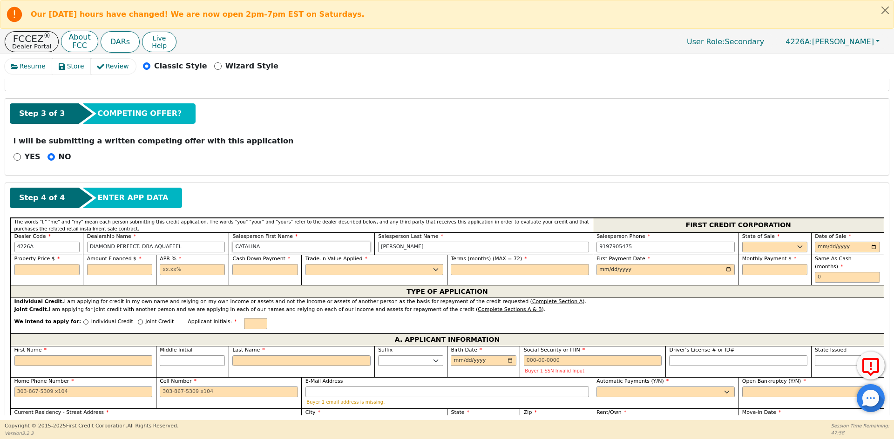
drag, startPoint x: 212, startPoint y: 245, endPoint x: 86, endPoint y: 245, distance: 125.7
click at [86, 245] on div "Dealer Code 4226A Dealership Name DIAMOND PERFECT. DBA AQUAFEEL Salesperson Fir…" at bounding box center [446, 243] width 873 height 23
type input "J"
type input "[PERSON_NAME]"
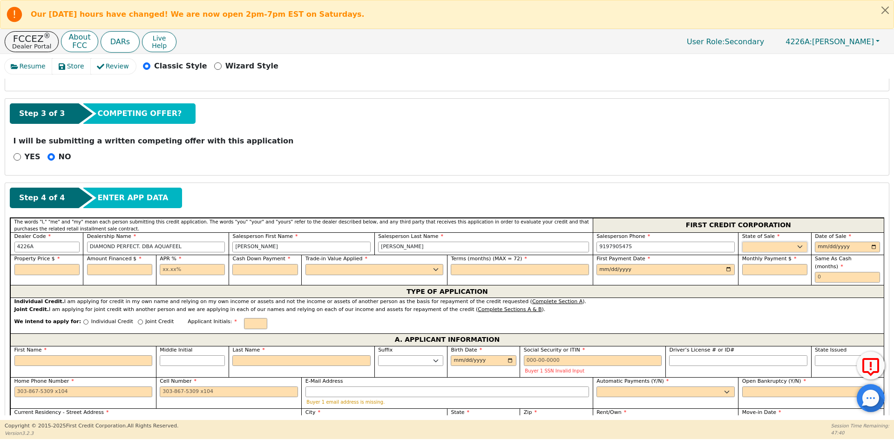
click at [789, 242] on select "AK AL AR AZ CA CO CT DC DE FL [GEOGRAPHIC_DATA] HI IA ID IL IN KS [GEOGRAPHIC_D…" at bounding box center [774, 247] width 65 height 11
click at [688, 153] on div "YES NO" at bounding box center [447, 157] width 874 height 12
click at [757, 249] on select "AK AL AR AZ CA CO CT DC DE FL [GEOGRAPHIC_DATA] HI IA ID IL IN KS [GEOGRAPHIC_D…" at bounding box center [774, 247] width 65 height 11
select select "FL"
click at [600, 157] on div "YES NO" at bounding box center [447, 157] width 874 height 12
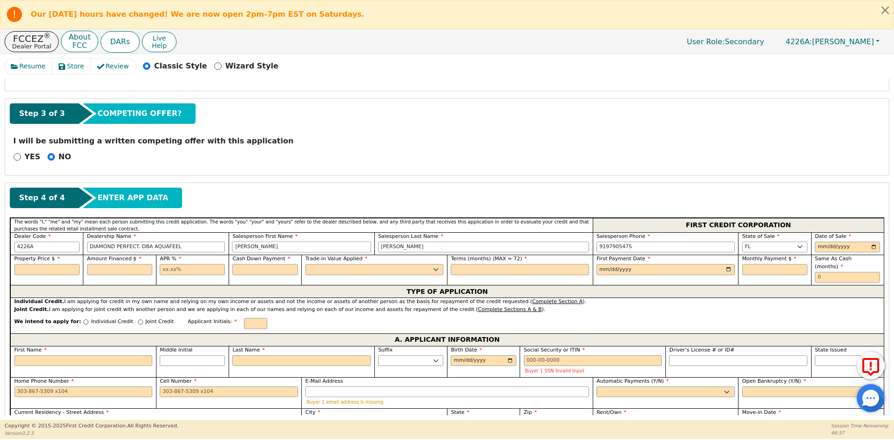
drag, startPoint x: 212, startPoint y: 251, endPoint x: 165, endPoint y: 252, distance: 47.0
click at [165, 252] on div "Dealer Code 4226A Dealership Name DIAMOND PERFECT. DBA AQUAFEEL Salesperson Fir…" at bounding box center [446, 243] width 873 height 23
type input "[PERSON_NAME]"
click at [781, 246] on select "AK AL AR AZ CA CO CT DC DE FL [GEOGRAPHIC_DATA] HI IA ID IL IN KS [GEOGRAPHIC_D…" at bounding box center [774, 247] width 65 height 11
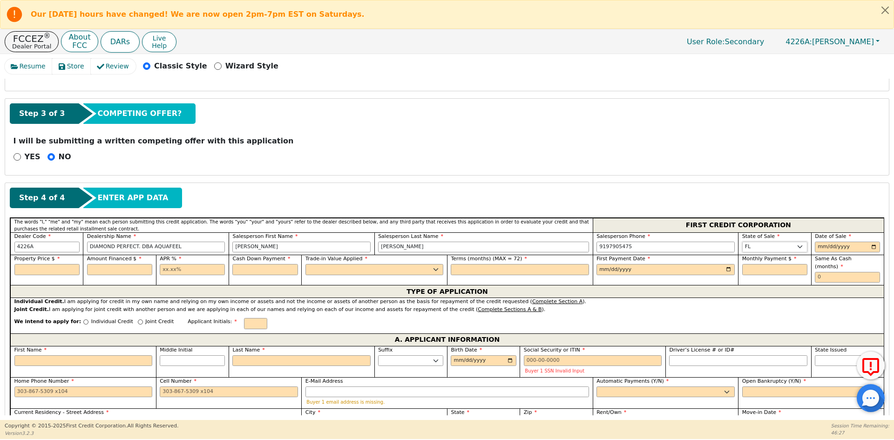
select select "MD"
click at [742, 242] on select "AK AL AR AZ CA CO CT DC DE FL [GEOGRAPHIC_DATA] HI IA ID IL IN KS [GEOGRAPHIC_D…" at bounding box center [774, 247] width 65 height 11
click at [819, 247] on input "date" at bounding box center [847, 247] width 65 height 11
click at [872, 251] on input "date" at bounding box center [847, 247] width 65 height 11
click at [872, 246] on input "date" at bounding box center [847, 247] width 65 height 11
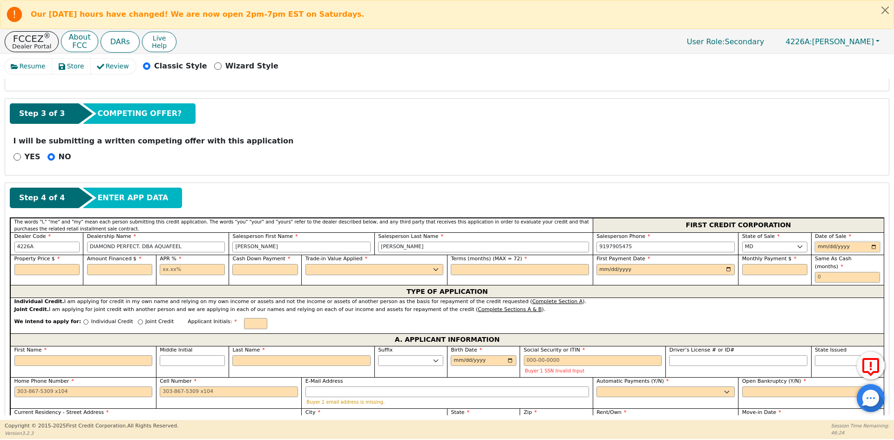
type input "[DATE]"
click at [56, 266] on input "text" at bounding box center [46, 269] width 65 height 11
type input "7990.00"
type input "10.99"
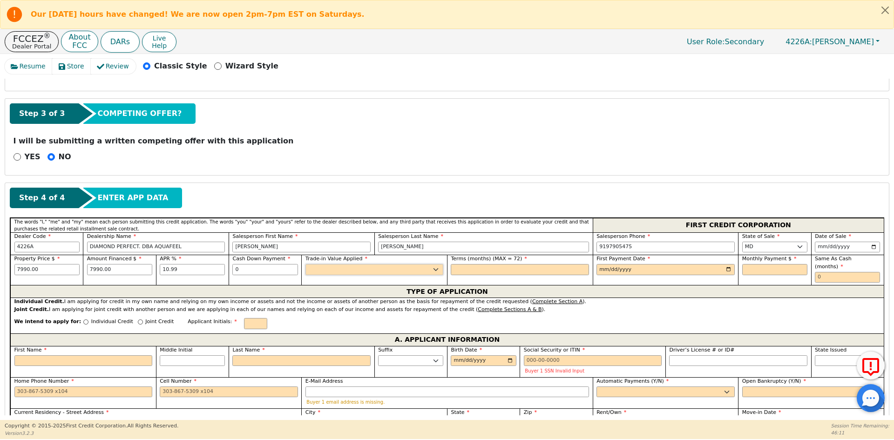
type input "0.00"
click at [370, 270] on select "Yes No" at bounding box center [374, 269] width 138 height 11
select select "n"
click at [305, 264] on select "Yes No" at bounding box center [374, 269] width 138 height 11
click at [477, 270] on input "text" at bounding box center [520, 269] width 138 height 11
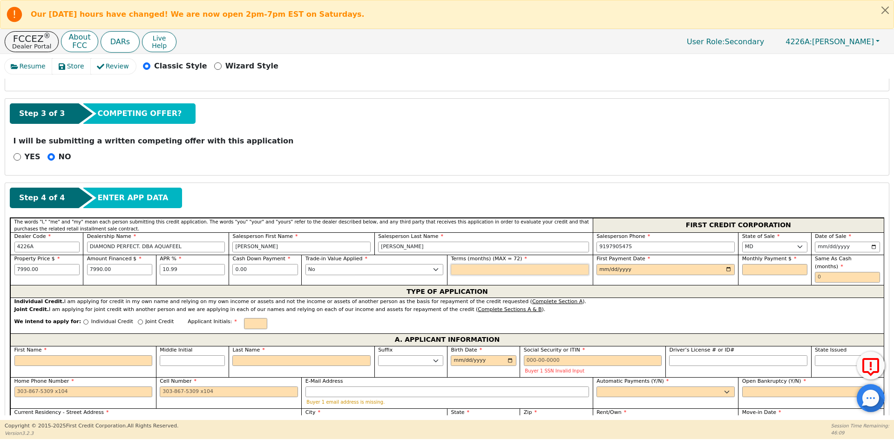
type input "72"
click at [727, 268] on input "date" at bounding box center [665, 269] width 138 height 11
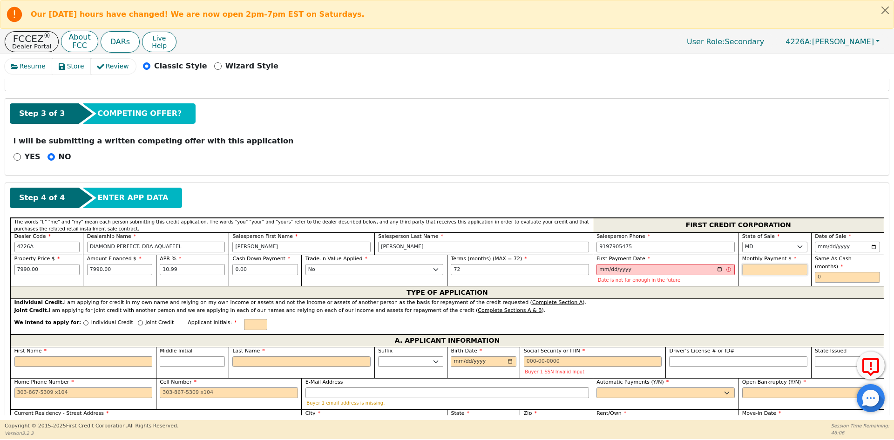
click at [753, 273] on input "text" at bounding box center [774, 269] width 65 height 11
click at [719, 270] on input "[DATE]" at bounding box center [665, 269] width 138 height 11
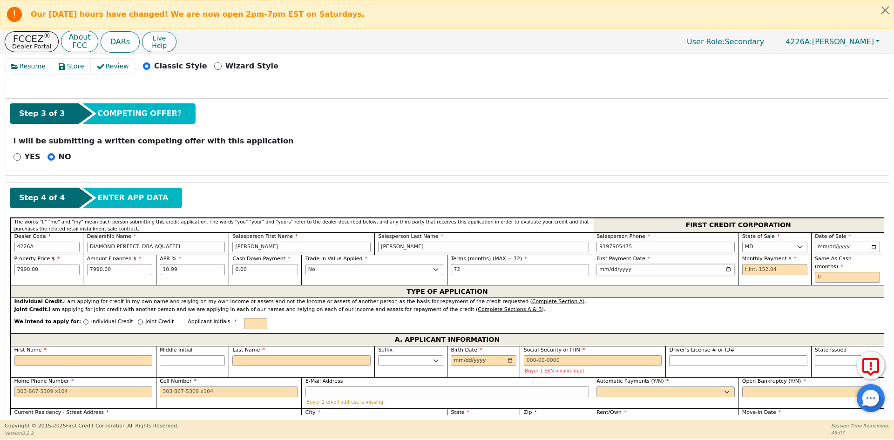
type input "[DATE]"
click at [761, 266] on input "text" at bounding box center [774, 269] width 65 height 11
type input "152.04"
click at [826, 272] on input "text" at bounding box center [847, 277] width 65 height 11
type input "0"
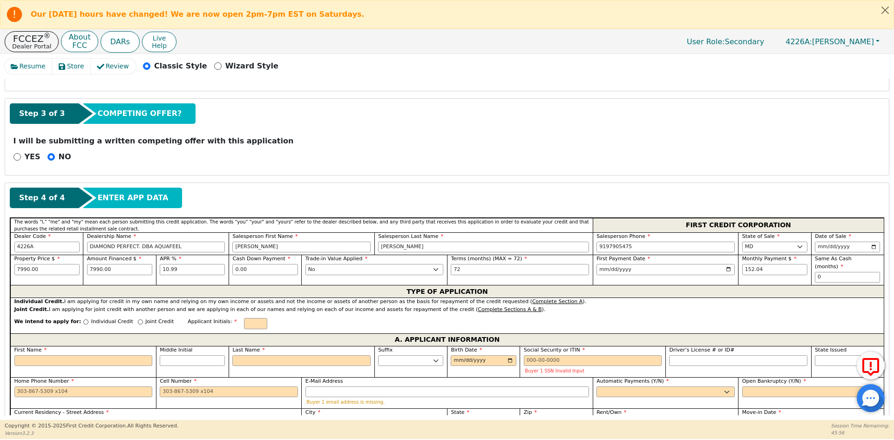
click at [145, 318] on p "Joint Credit" at bounding box center [159, 322] width 28 height 8
click at [138, 319] on input "Joint Credit" at bounding box center [140, 321] width 5 height 5
radio input "true"
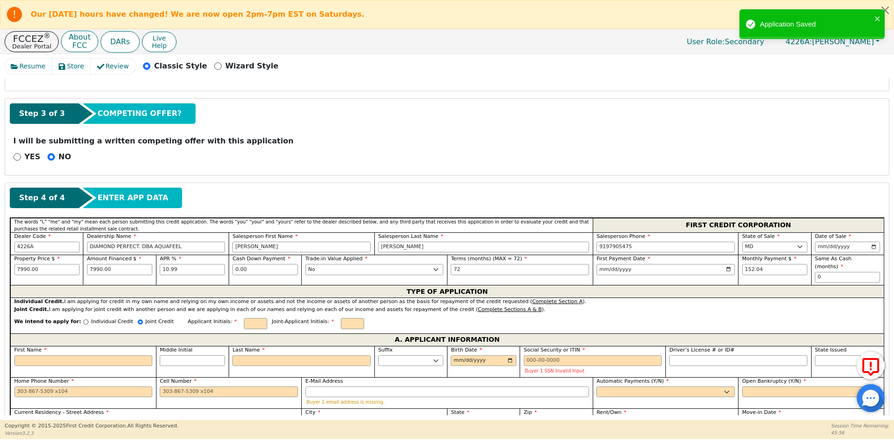
click at [83, 315] on div "We intend to apply for: Individual Credit Joint Credit Applicant Initials: Join…" at bounding box center [446, 323] width 873 height 20
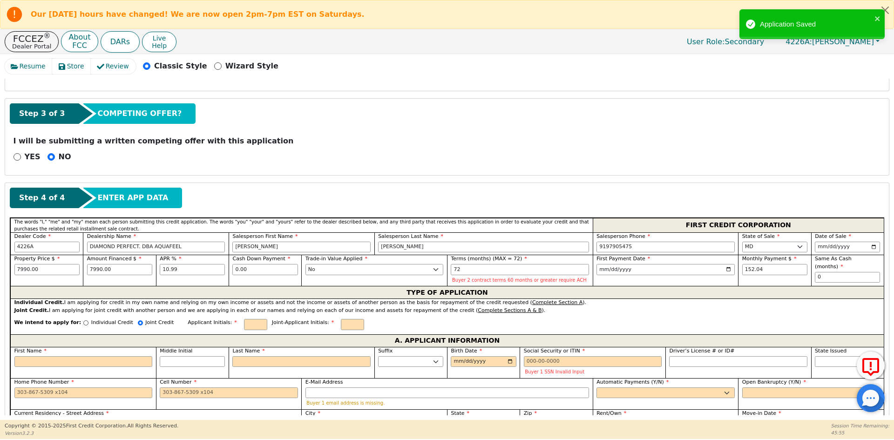
click at [91, 321] on p "Individual Credit" at bounding box center [112, 323] width 42 height 8
click at [88, 321] on input "Individual Credit" at bounding box center [85, 322] width 5 height 5
radio input "true"
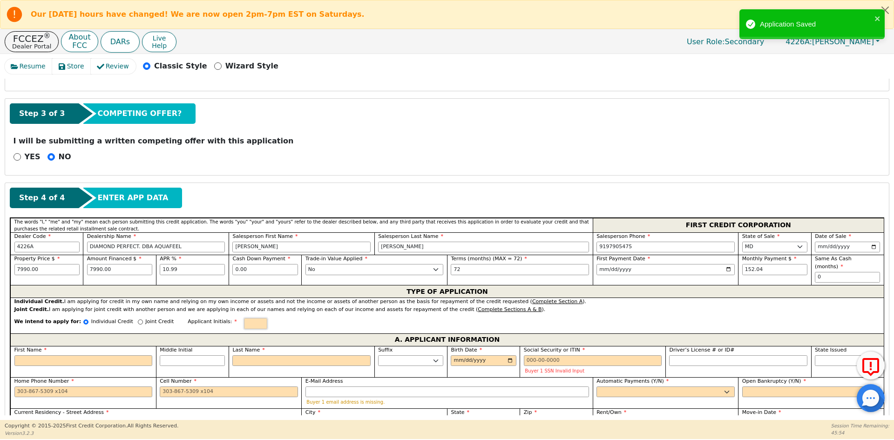
click at [244, 319] on input "text" at bounding box center [255, 323] width 23 height 11
click at [85, 355] on input "First Name" at bounding box center [83, 360] width 138 height 11
type input "V"
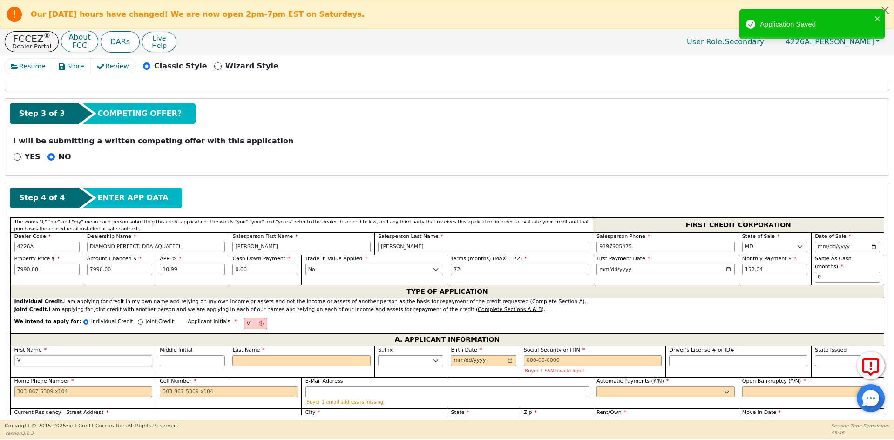
type input "VI"
type input "VIL"
type input "VILM"
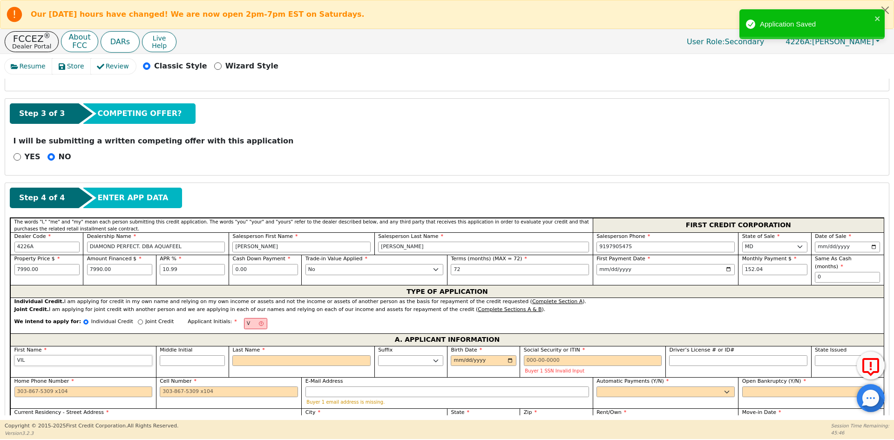
type input "VILM"
type input "[PERSON_NAME]"
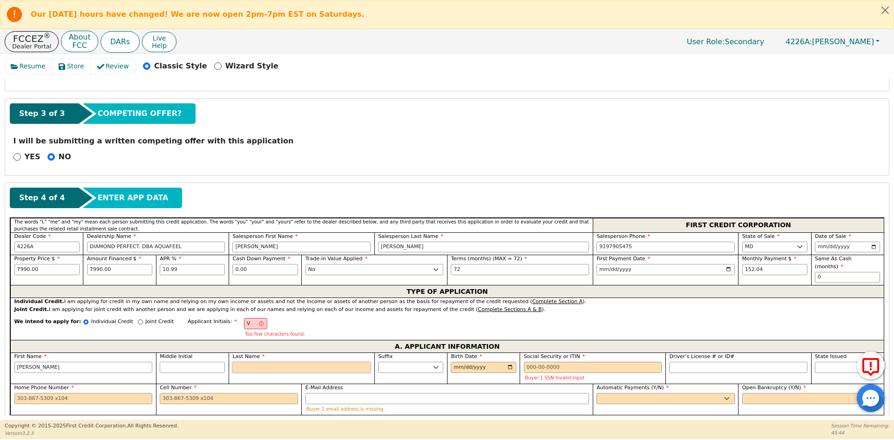
type input "VP"
type input "P"
type input "[PERSON_NAME] P"
type input "PA"
type input "[PERSON_NAME] PA"
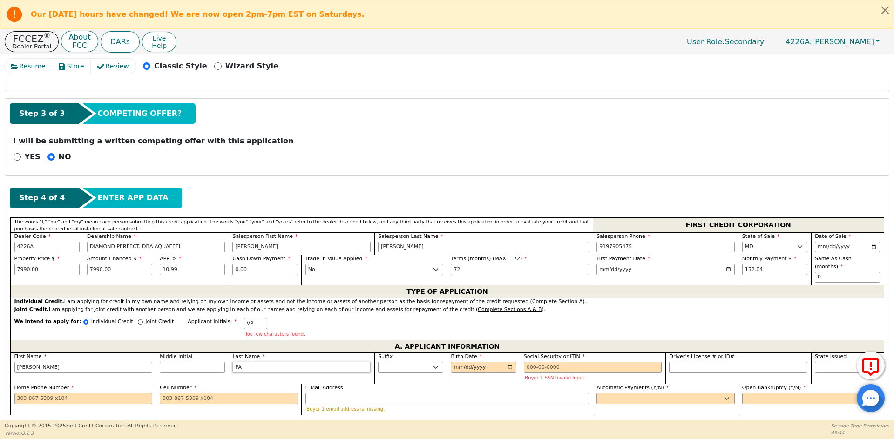
type input "PAD"
type input "[PERSON_NAME] PAD"
type input "PADI"
type input "[PERSON_NAME] PADI"
type input "PADIL"
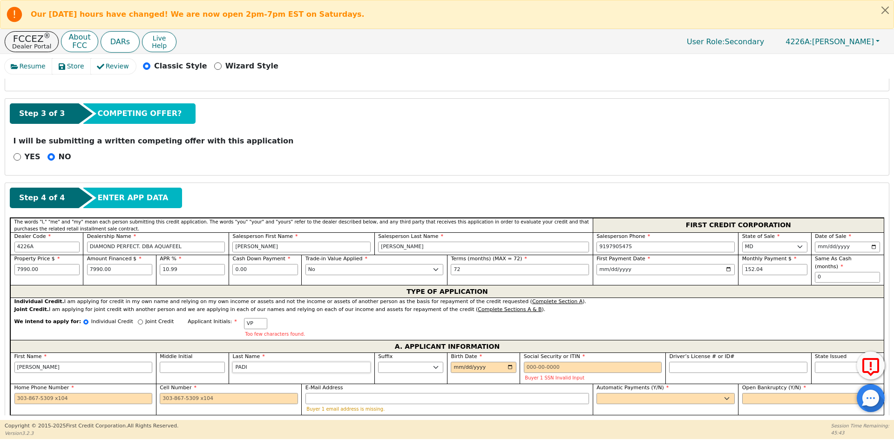
type input "[PERSON_NAME]"
type input "PADILL"
type input "[PERSON_NAME]"
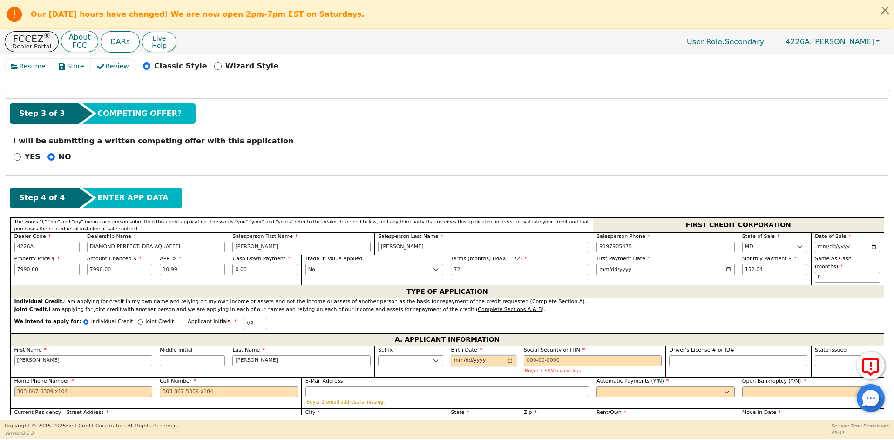
type input "[PERSON_NAME]"
click at [452, 355] on input "Birth Date" at bounding box center [483, 360] width 65 height 11
click at [570, 355] on input "Social Security or ITIN" at bounding box center [593, 360] width 138 height 11
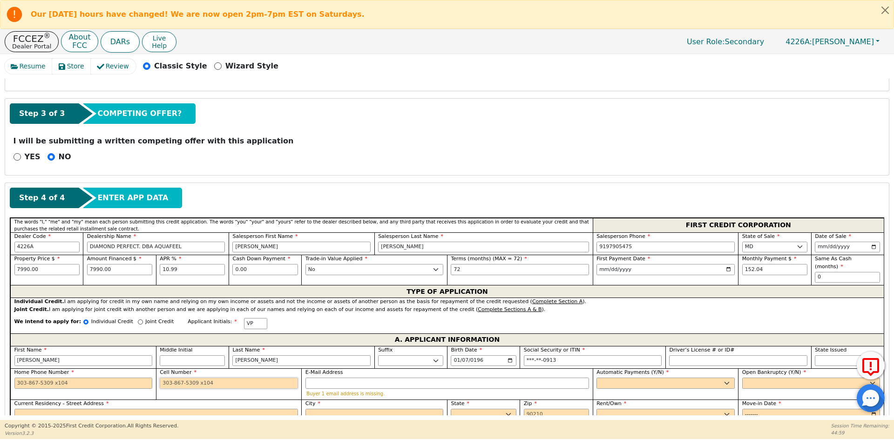
click at [167, 377] on input "Cell Number" at bounding box center [229, 382] width 138 height 11
click at [169, 377] on input "Cell Number" at bounding box center [229, 382] width 138 height 11
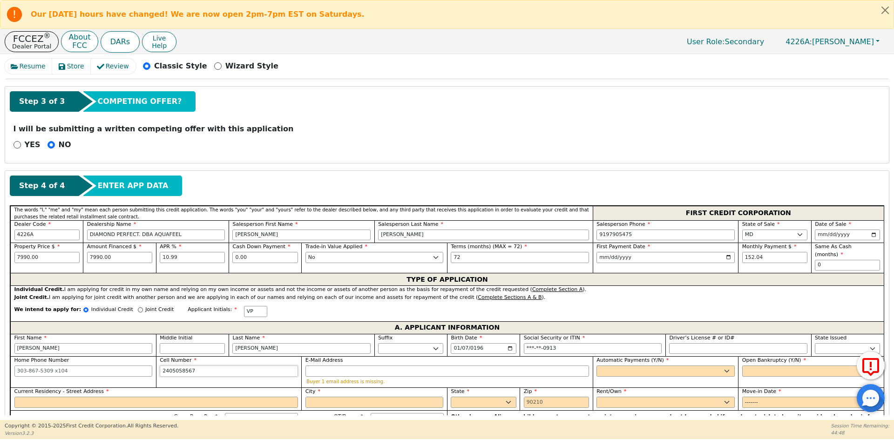
scroll to position [334, 0]
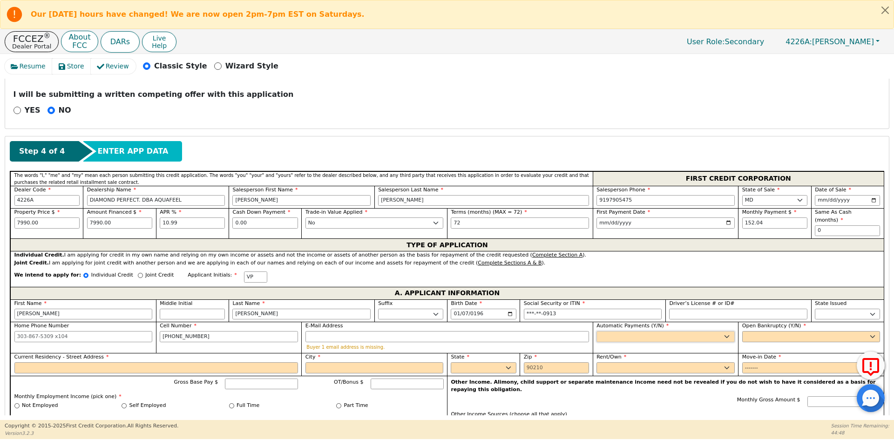
click at [614, 331] on select "Yes No" at bounding box center [665, 336] width 138 height 11
click at [596, 331] on select "Yes No" at bounding box center [665, 336] width 138 height 11
drag, startPoint x: 749, startPoint y: 328, endPoint x: 748, endPoint y: 333, distance: 5.4
click at [749, 331] on select "Yes No" at bounding box center [811, 336] width 138 height 11
click at [742, 331] on select "Yes No" at bounding box center [811, 336] width 138 height 11
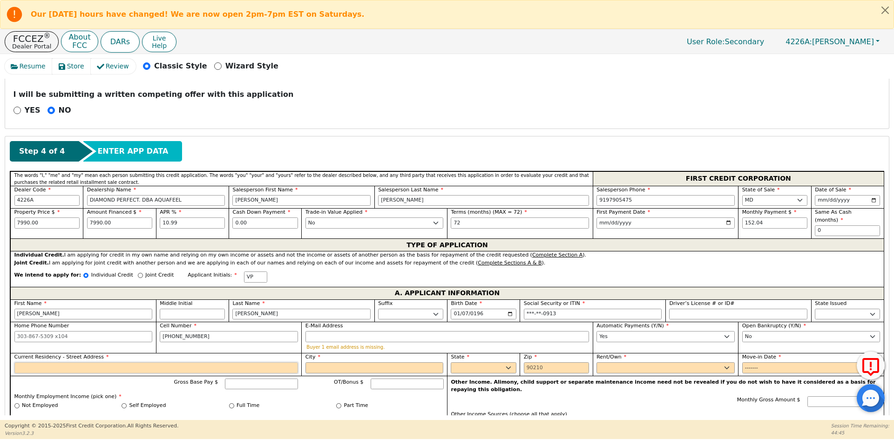
click at [88, 364] on input "Current Residency - Street Address" at bounding box center [155, 367] width 283 height 11
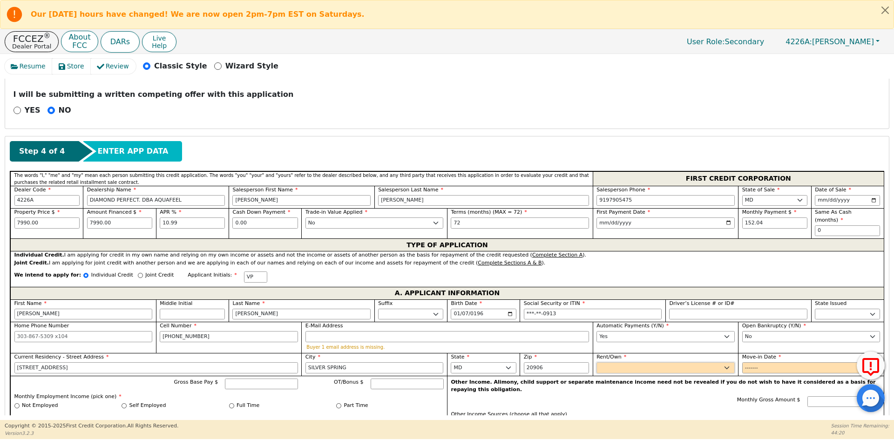
click at [623, 362] on select "Rent Own" at bounding box center [665, 367] width 138 height 11
click at [596, 362] on select "Rent Own" at bounding box center [665, 367] width 138 height 11
click at [755, 362] on input "Move-in Date" at bounding box center [811, 367] width 138 height 11
click at [772, 362] on input "Move-in Date" at bounding box center [811, 367] width 138 height 11
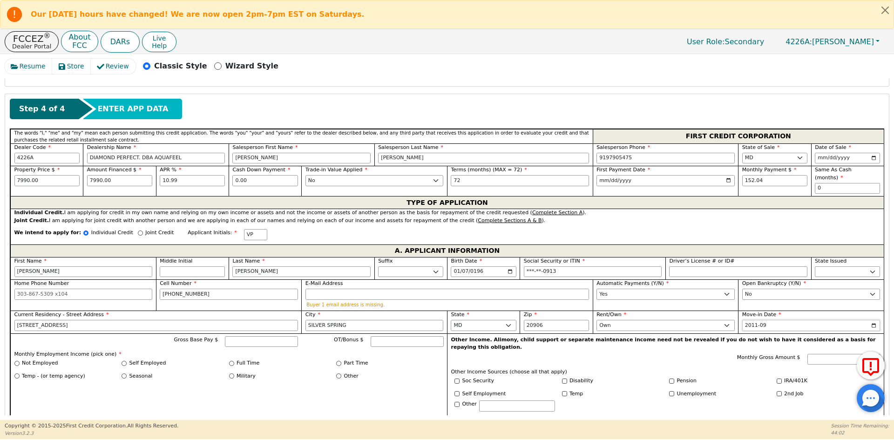
scroll to position [427, 0]
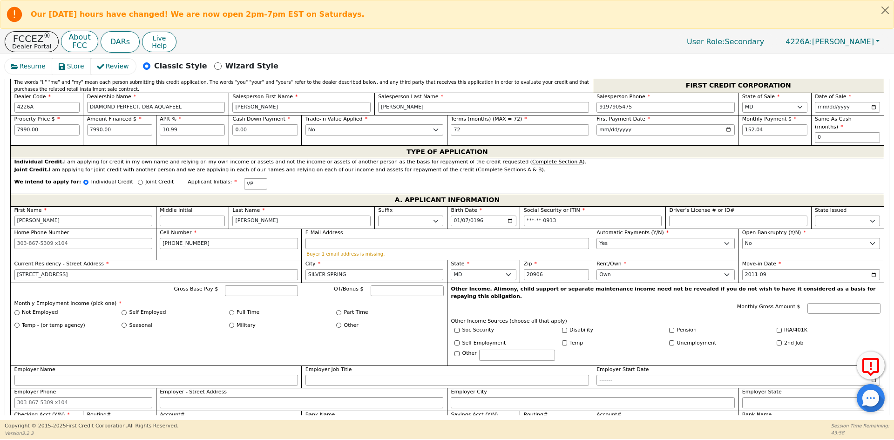
click at [252, 309] on label "Full Time" at bounding box center [247, 313] width 23 height 8
click at [234, 310] on input "Full Time" at bounding box center [231, 312] width 5 height 5
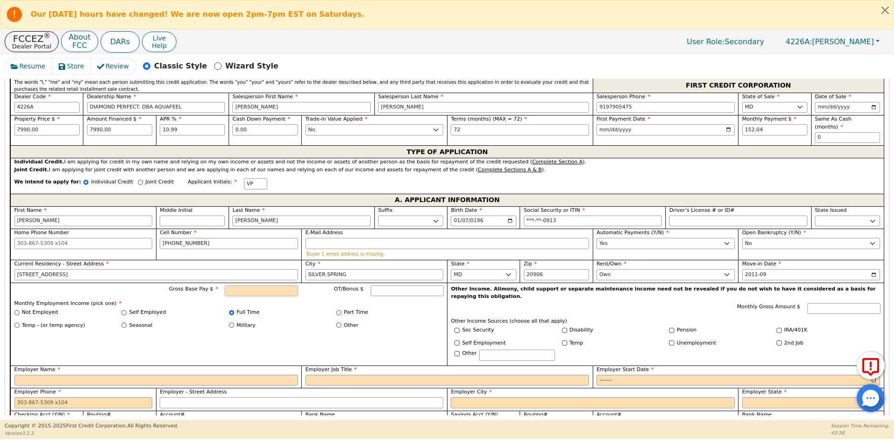
click at [256, 285] on input "Gross Base Pay $" at bounding box center [261, 290] width 73 height 11
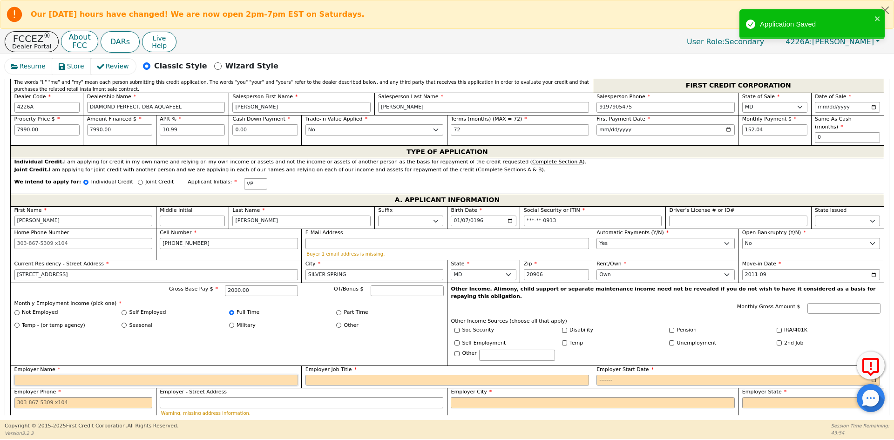
click at [50, 375] on input "Employer Name" at bounding box center [155, 380] width 283 height 11
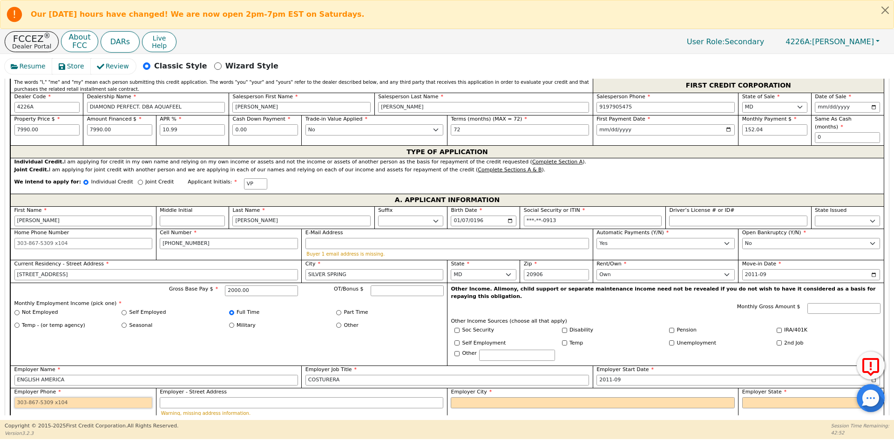
click at [54, 397] on input "Employer Phone" at bounding box center [83, 402] width 138 height 11
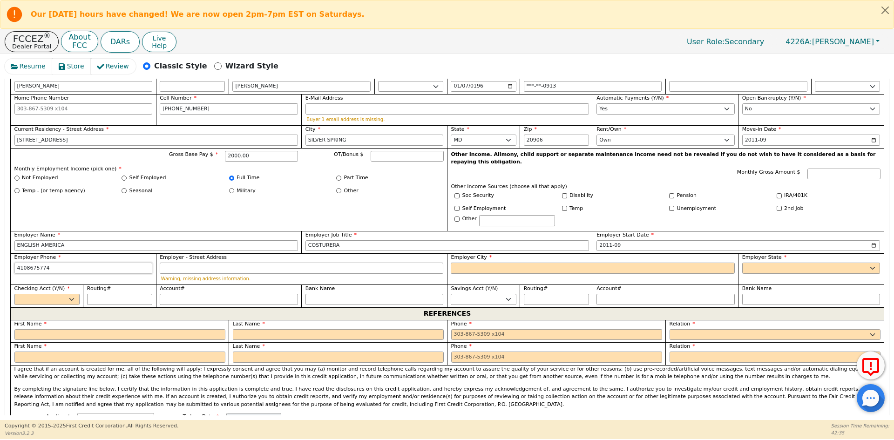
scroll to position [567, 0]
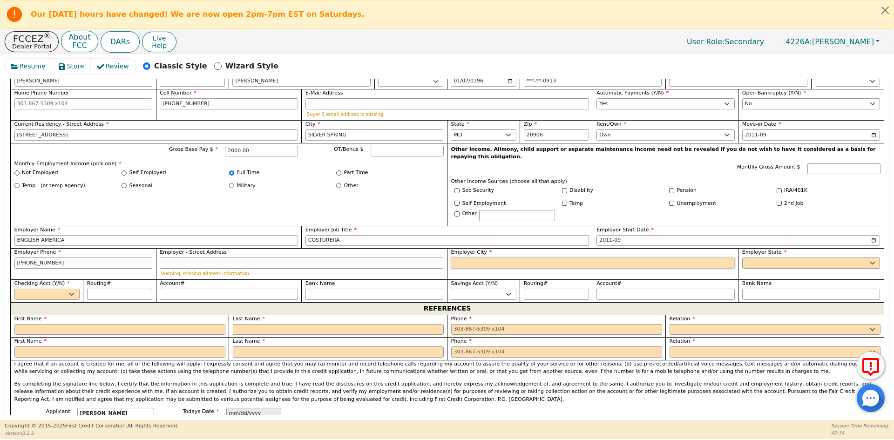
click at [478, 257] on input "Employer City" at bounding box center [592, 262] width 283 height 11
click at [471, 257] on input "Employer City" at bounding box center [592, 262] width 283 height 11
click at [463, 257] on input "Employer City" at bounding box center [592, 262] width 283 height 11
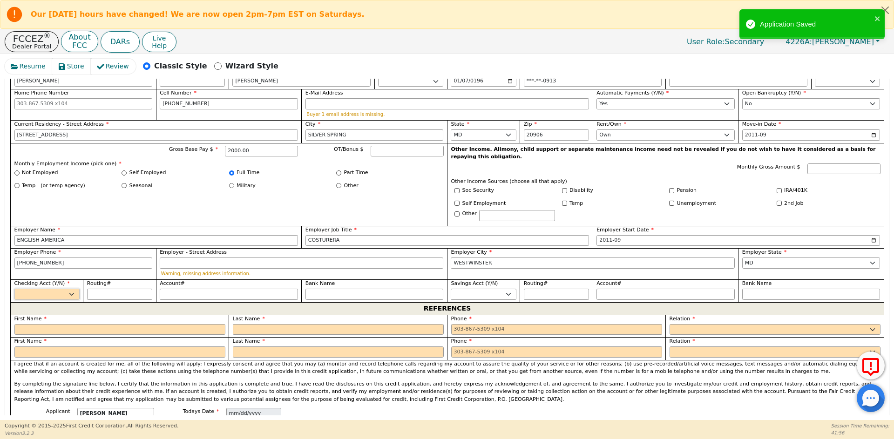
click at [49, 289] on select "Yes No" at bounding box center [46, 294] width 65 height 11
click at [14, 289] on select "Yes No" at bounding box center [46, 294] width 65 height 11
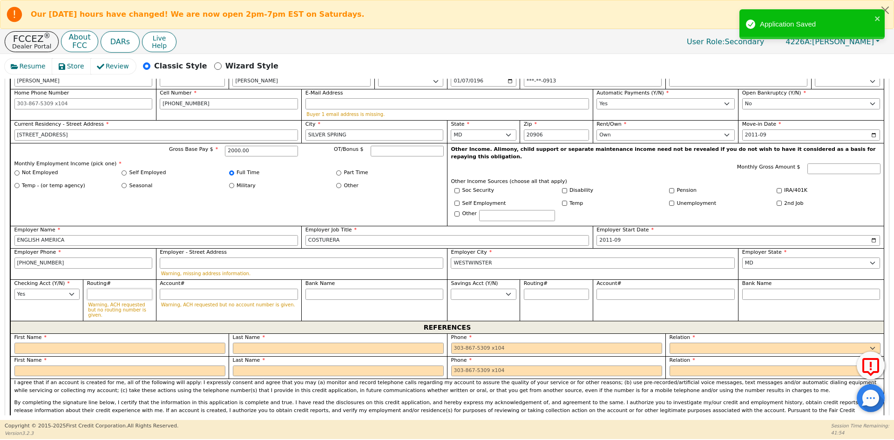
click at [103, 289] on input "Routing#" at bounding box center [119, 294] width 65 height 11
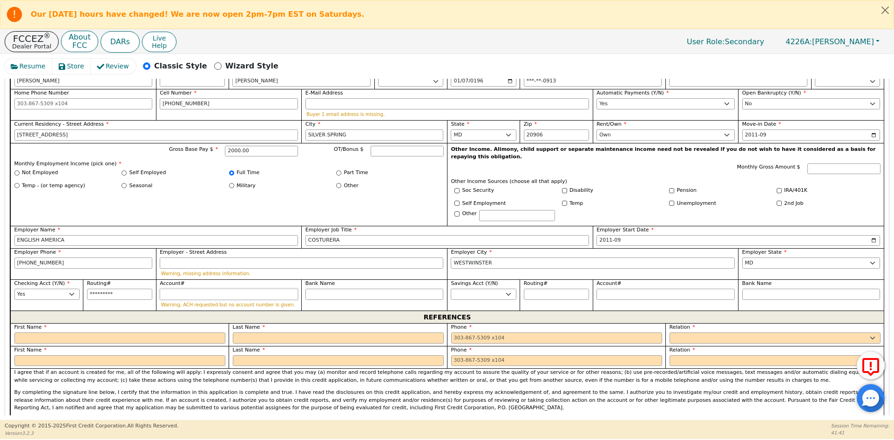
click at [188, 289] on input "Account#" at bounding box center [229, 294] width 138 height 11
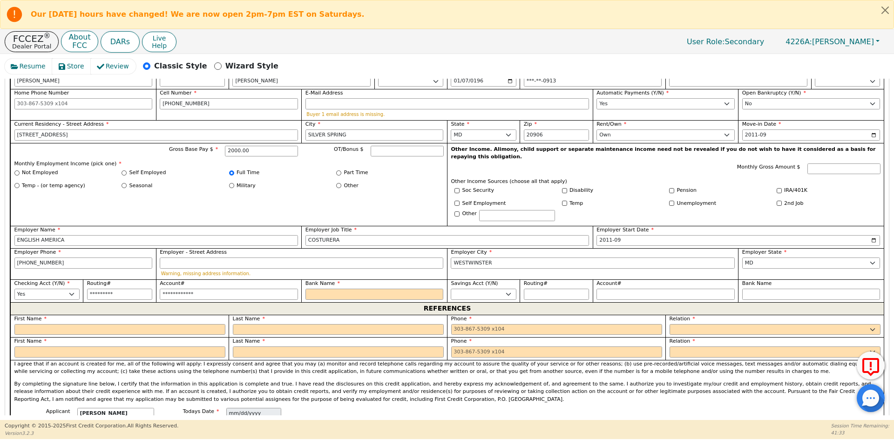
click at [352, 280] on div "Bank Name" at bounding box center [374, 290] width 138 height 20
click at [354, 289] on input "Bank Name" at bounding box center [374, 294] width 138 height 11
click at [76, 315] on label "First Name" at bounding box center [119, 319] width 211 height 8
click at [75, 324] on input "text" at bounding box center [119, 329] width 211 height 11
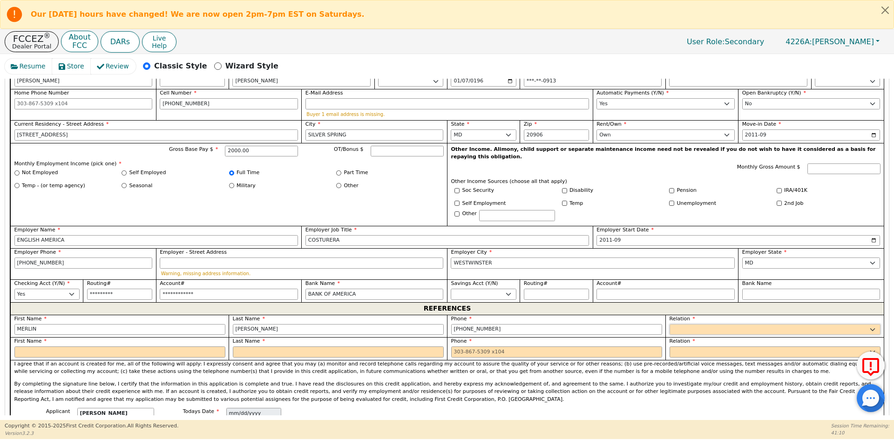
click at [707, 324] on select "FATHER MOTHER SISTER BROTHER DAUGHTER SON CO-WORKER NEIGHBOR FRIEND COUSIN G-MO…" at bounding box center [774, 329] width 211 height 11
click at [29, 346] on input "text" at bounding box center [119, 351] width 211 height 11
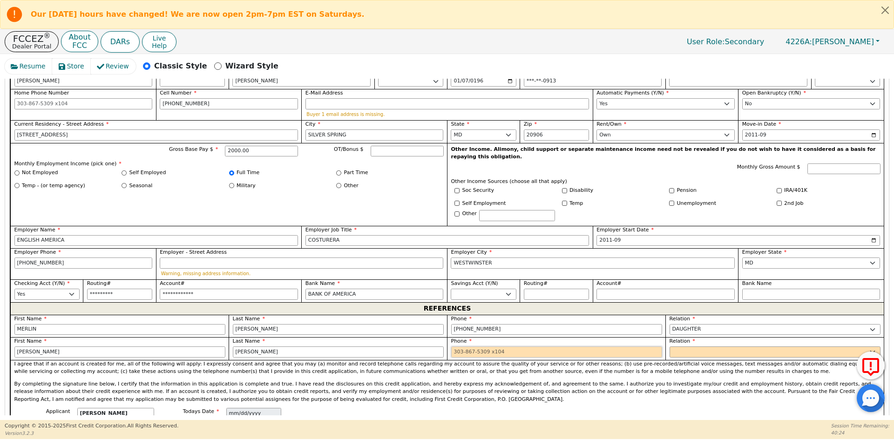
click at [539, 346] on input "tel" at bounding box center [556, 351] width 211 height 11
click at [675, 346] on select "FATHER MOTHER SISTER BROTHER DAUGHTER SON CO-WORKER NEIGHBOR FRIEND COUSIN G-MO…" at bounding box center [774, 351] width 211 height 11
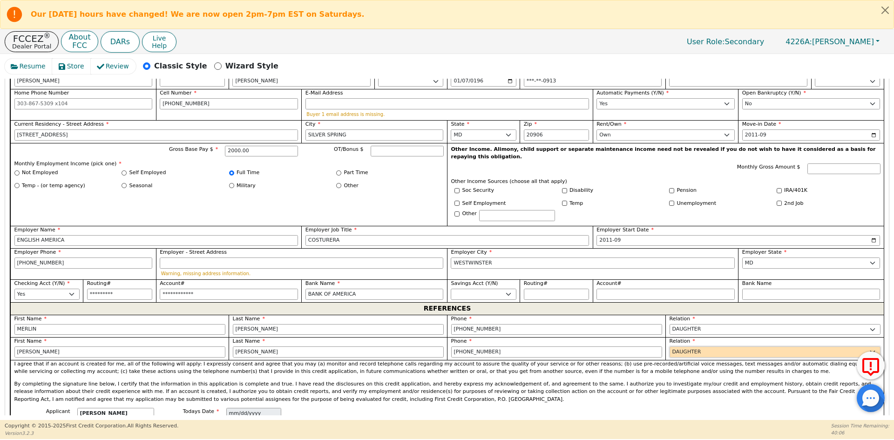
click at [675, 346] on select "FATHER MOTHER SISTER BROTHER DAUGHTER SON CO-WORKER NEIGHBOR FRIEND COUSIN G-MO…" at bounding box center [774, 351] width 211 height 11
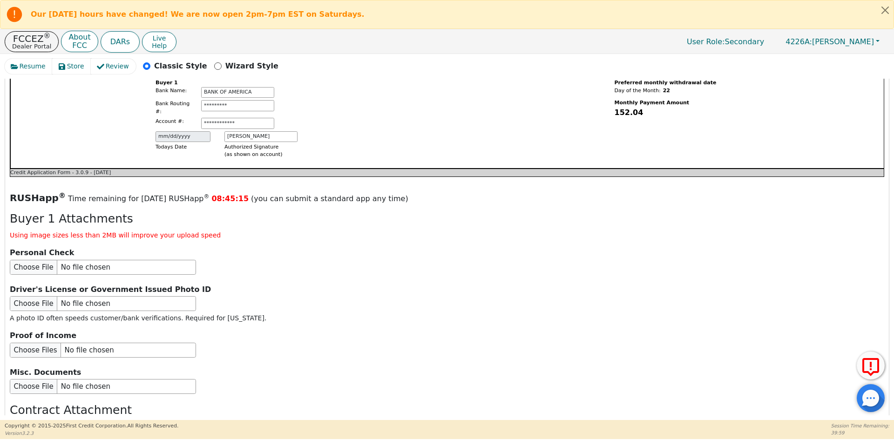
scroll to position [986, 0]
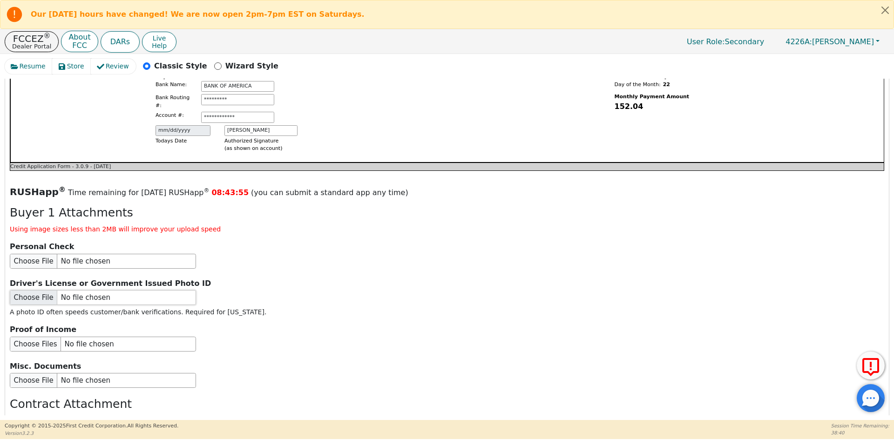
click at [65, 290] on input "file" at bounding box center [103, 297] width 186 height 15
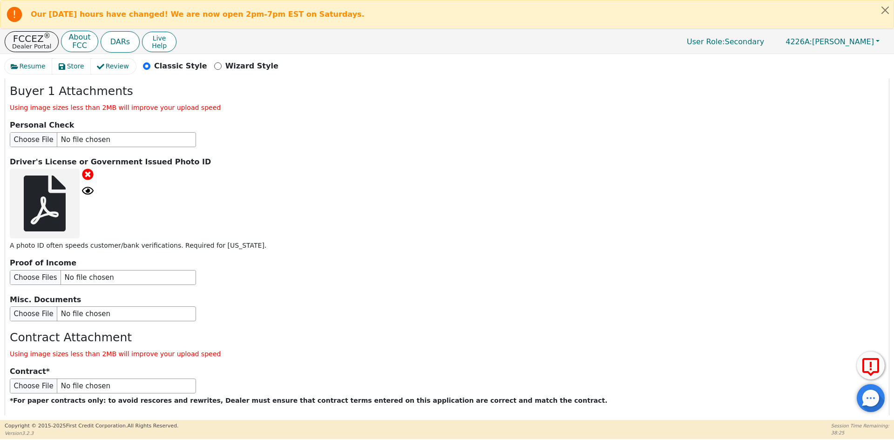
scroll to position [1135, 0]
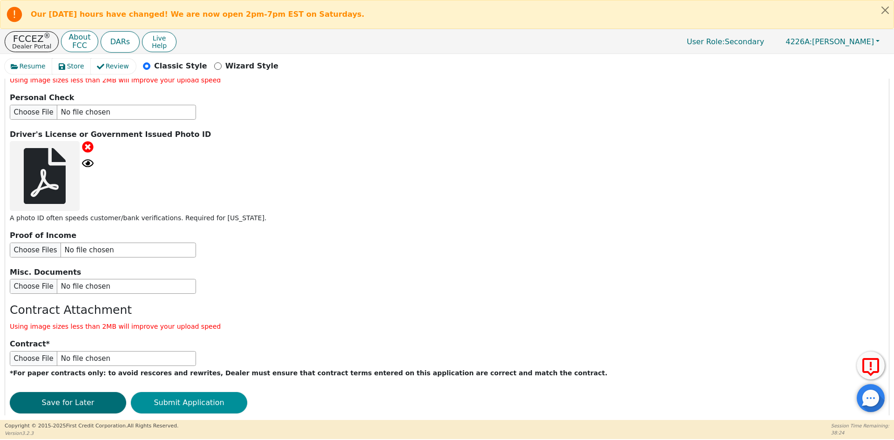
click at [171, 392] on button "Submit Application" at bounding box center [189, 402] width 116 height 21
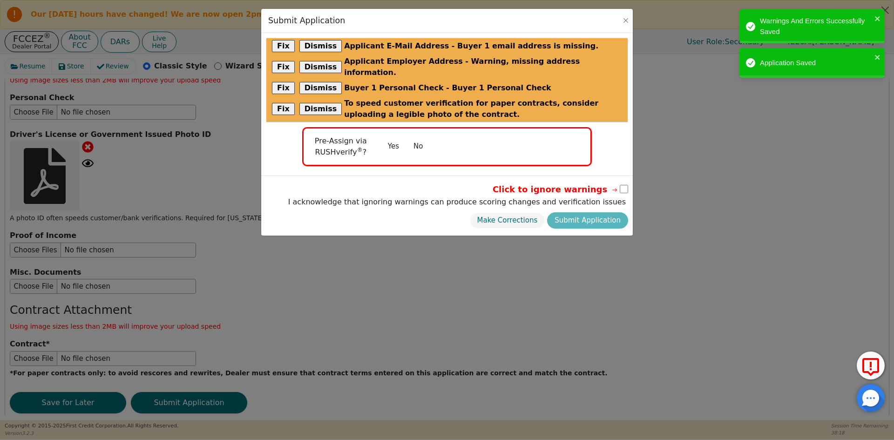
click at [418, 138] on button "No" at bounding box center [418, 146] width 24 height 16
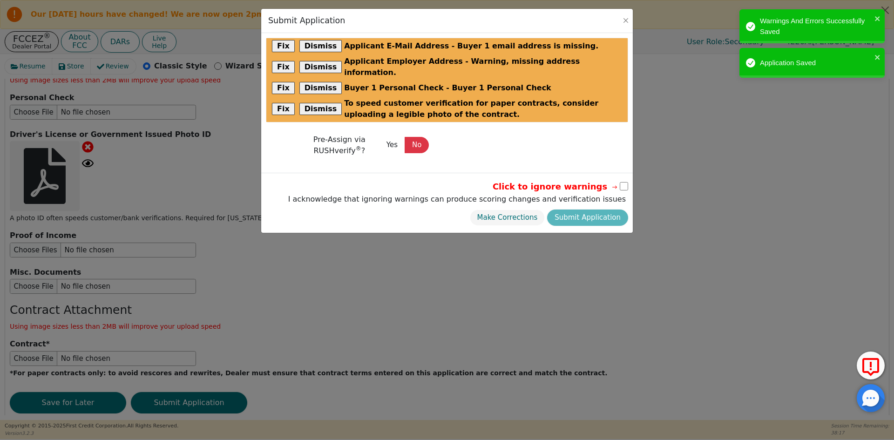
click at [626, 182] on input "checkbox" at bounding box center [624, 186] width 8 height 8
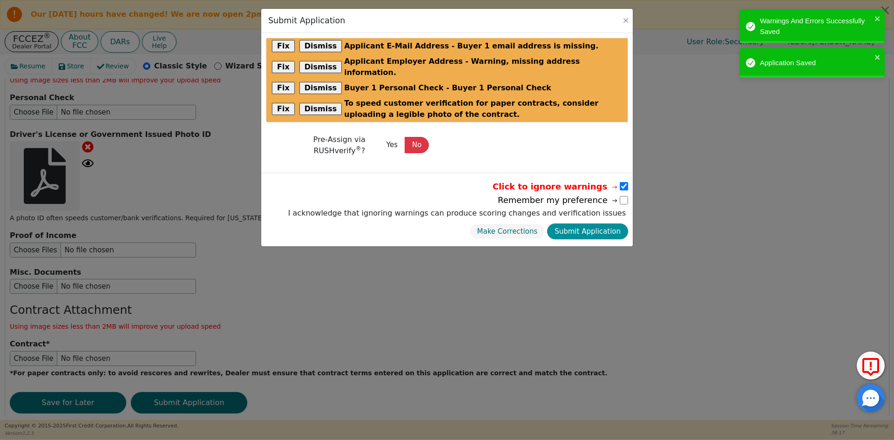
click at [594, 223] on button "Submit Application" at bounding box center [587, 231] width 81 height 16
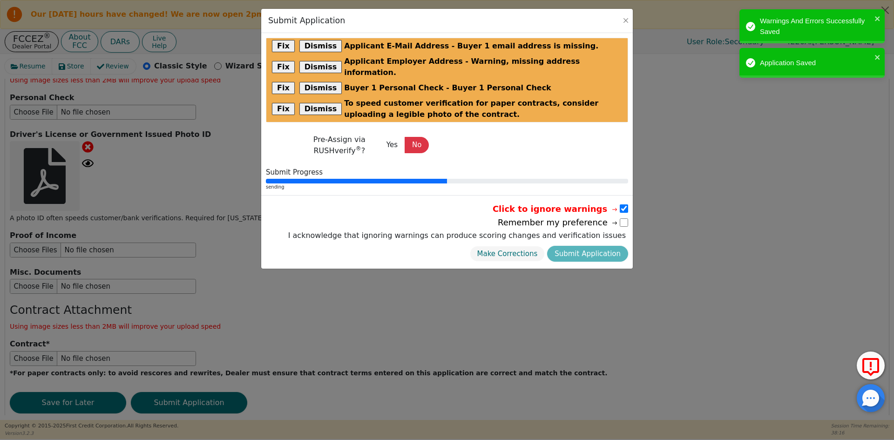
scroll to position [0, 0]
